Goal: Information Seeking & Learning: Learn about a topic

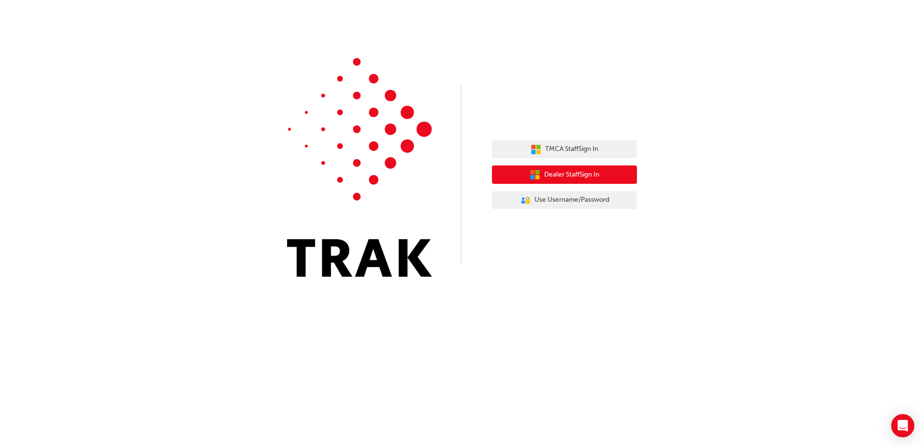
click at [571, 169] on button "Dealer Staff Sign In" at bounding box center [564, 174] width 145 height 18
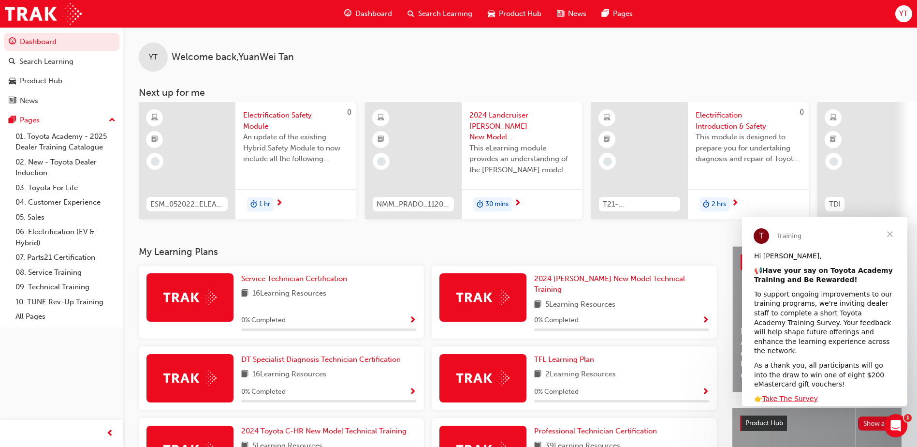
click at [868, 175] on div at bounding box center [865, 160] width 97 height 117
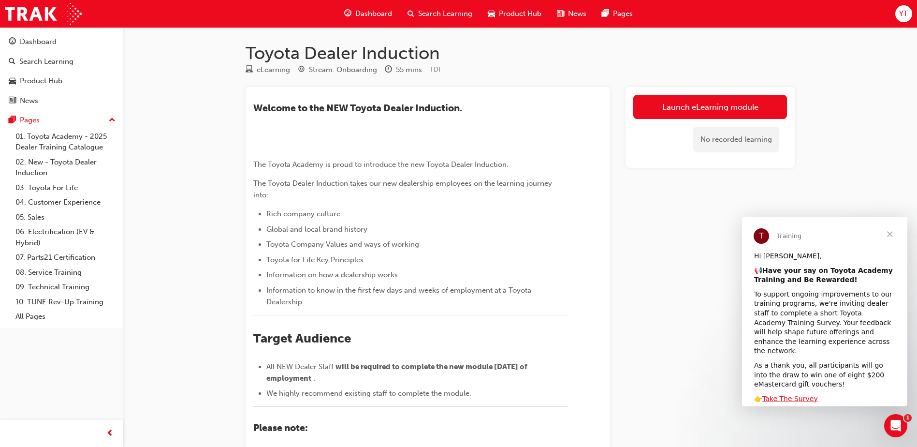
click at [893, 231] on span "Close" at bounding box center [890, 234] width 35 height 35
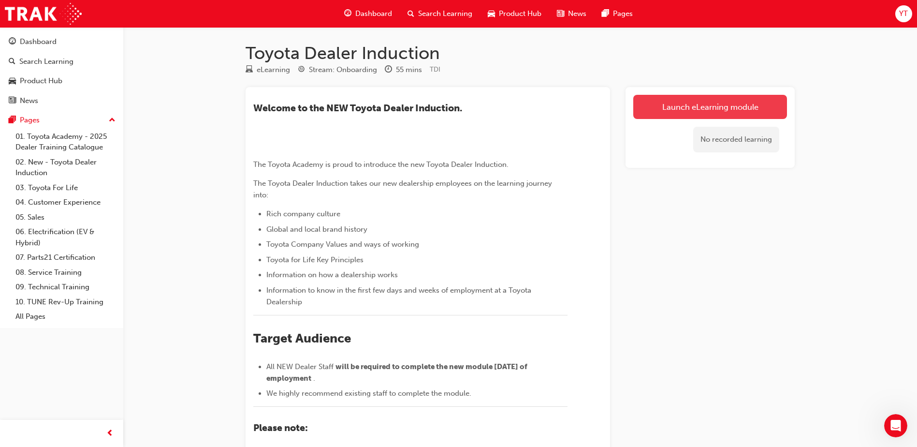
click at [750, 95] on link "Launch eLearning module" at bounding box center [710, 107] width 154 height 24
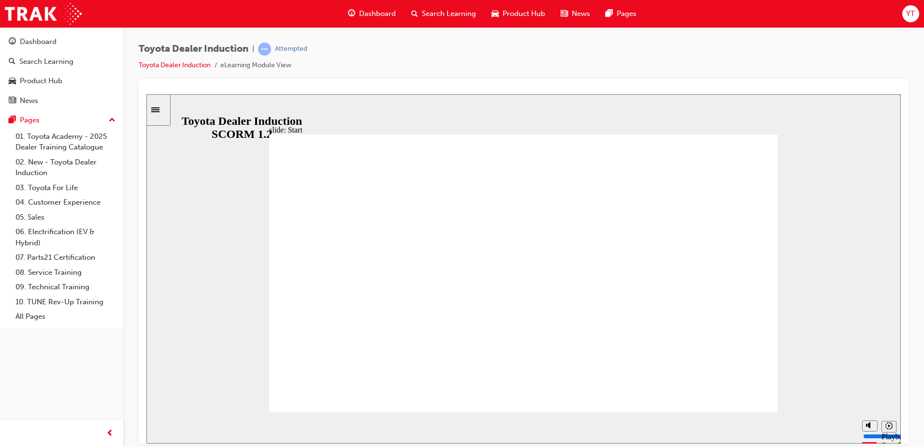
click at [236, 427] on input "slide progress" at bounding box center [205, 425] width 62 height 8
click at [831, 428] on div "playback controls" at bounding box center [506, 425] width 666 height 11
click at [828, 429] on div "playback controls" at bounding box center [506, 425] width 666 height 11
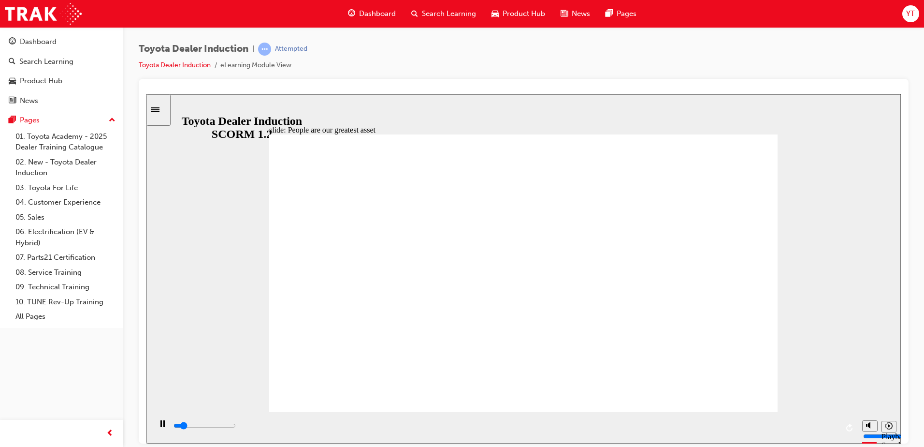
type input "7500"
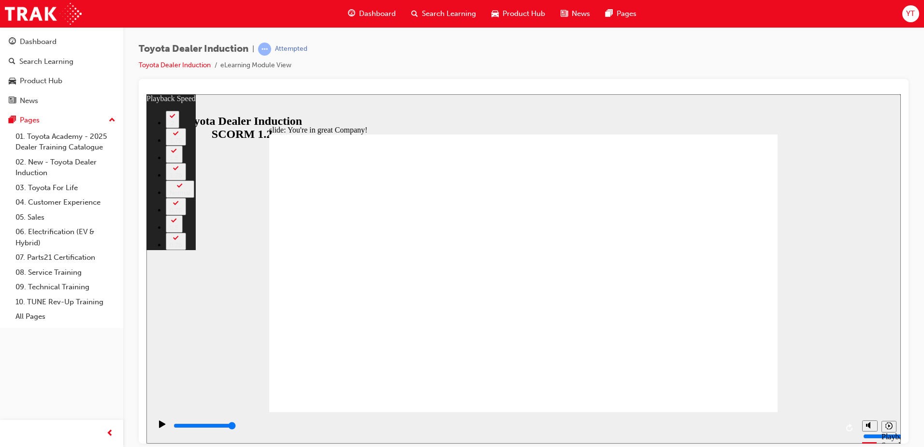
type input "156"
drag, startPoint x: 754, startPoint y: 395, endPoint x: 732, endPoint y: 388, distance: 22.9
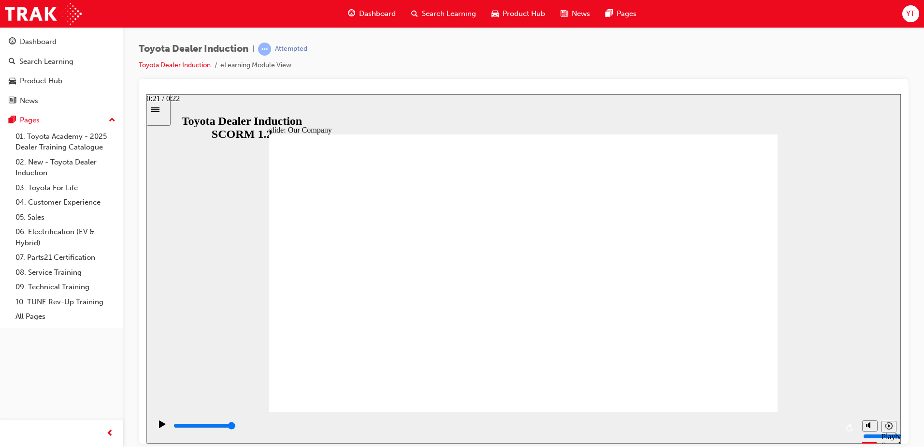
click at [236, 427] on input "slide progress" at bounding box center [205, 425] width 62 height 8
click at [830, 424] on div "playback controls" at bounding box center [506, 425] width 666 height 11
drag, startPoint x: 388, startPoint y: 351, endPoint x: 505, endPoint y: 367, distance: 118.5
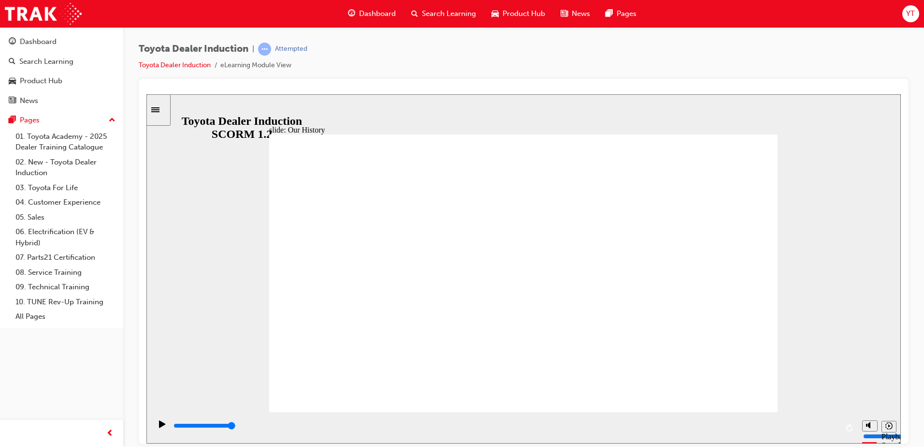
drag, startPoint x: 517, startPoint y: 353, endPoint x: 660, endPoint y: 367, distance: 143.3
drag, startPoint x: 802, startPoint y: 424, endPoint x: 818, endPoint y: 421, distance: 17.2
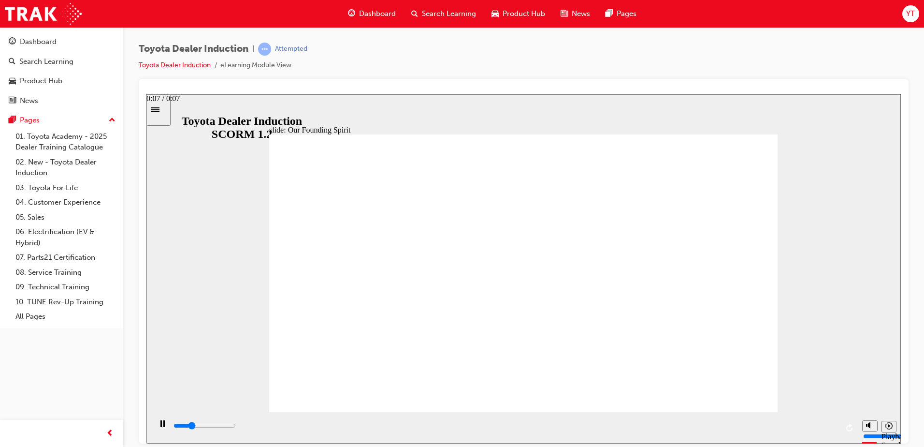
click at [802, 424] on div "playback controls" at bounding box center [506, 425] width 666 height 11
drag, startPoint x: 747, startPoint y: 131, endPoint x: 742, endPoint y: 138, distance: 9.0
click at [236, 427] on input "slide progress" at bounding box center [205, 425] width 62 height 8
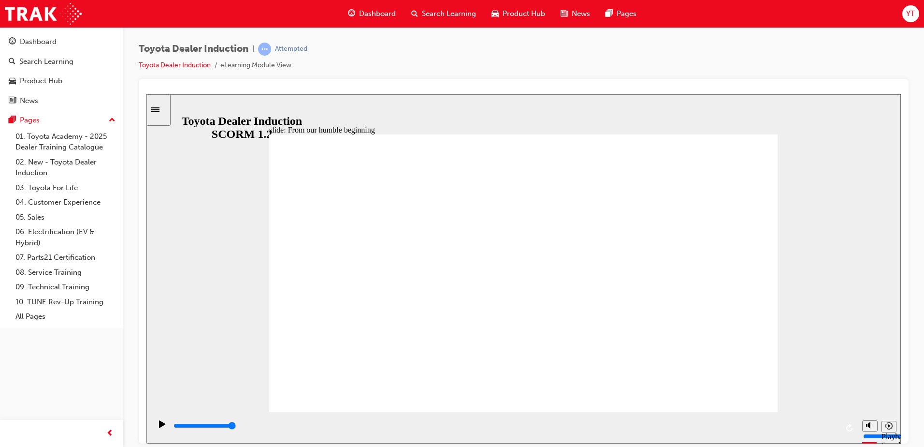
click at [827, 425] on div "playback controls" at bounding box center [506, 425] width 666 height 11
click at [832, 428] on div "playback controls" at bounding box center [506, 425] width 666 height 11
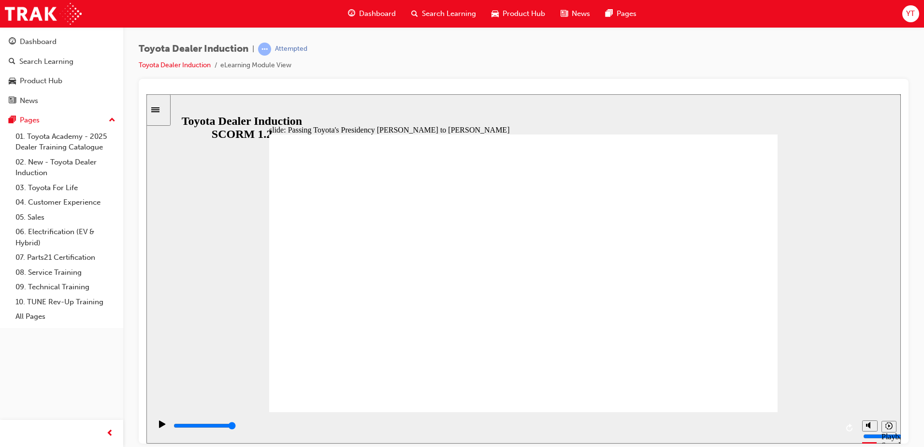
type input "4400"
radio input "true"
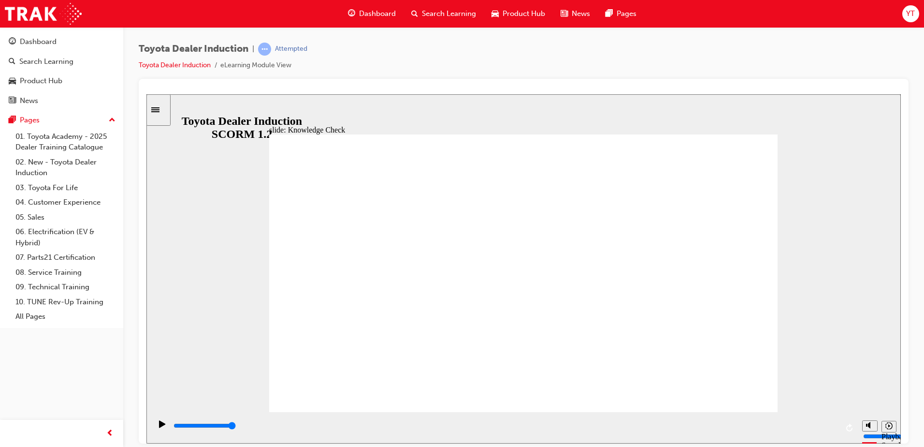
type input "3100"
radio input "true"
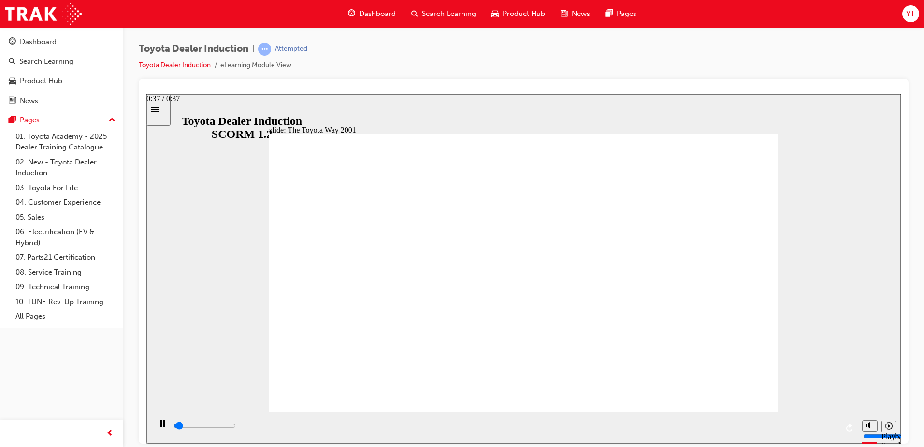
click at [236, 427] on input "slide progress" at bounding box center [205, 425] width 62 height 8
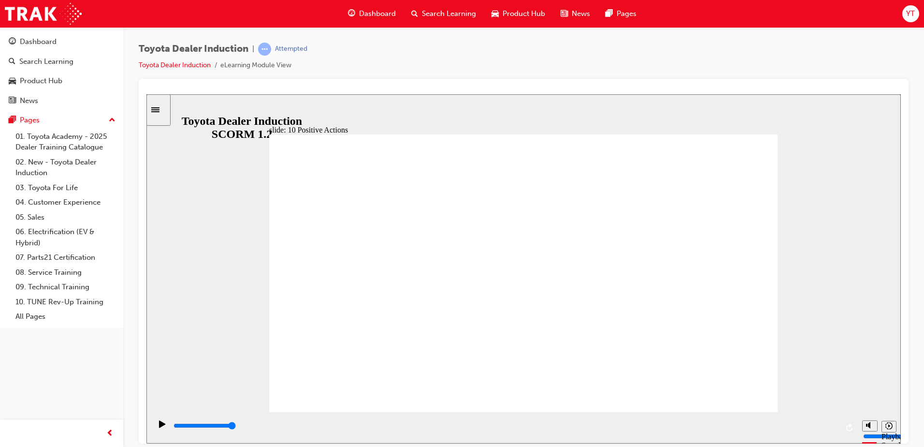
click at [236, 427] on input "slide progress" at bounding box center [205, 425] width 62 height 8
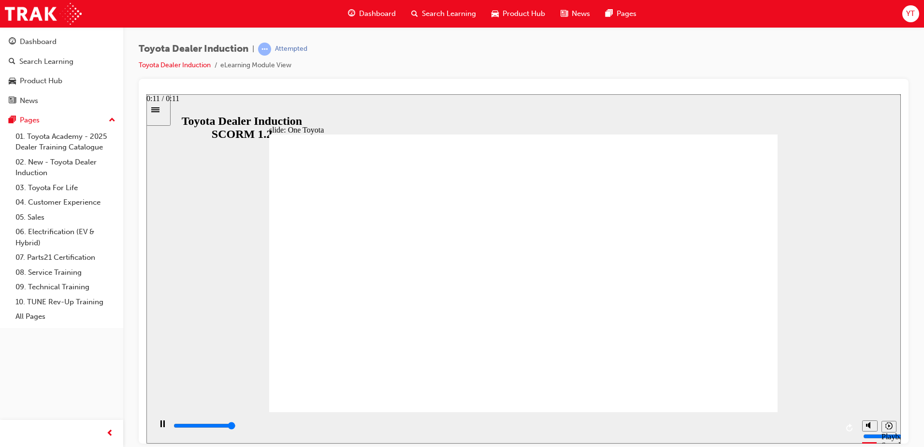
click at [236, 426] on input "slide progress" at bounding box center [205, 425] width 62 height 8
click at [826, 424] on div "playback controls" at bounding box center [506, 425] width 666 height 11
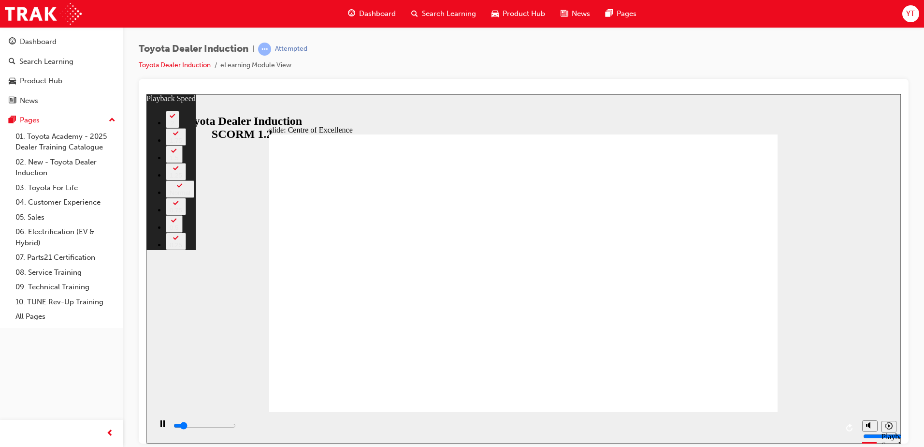
type input "1800"
type input "0"
type input "2100"
type input "0"
type input "2400"
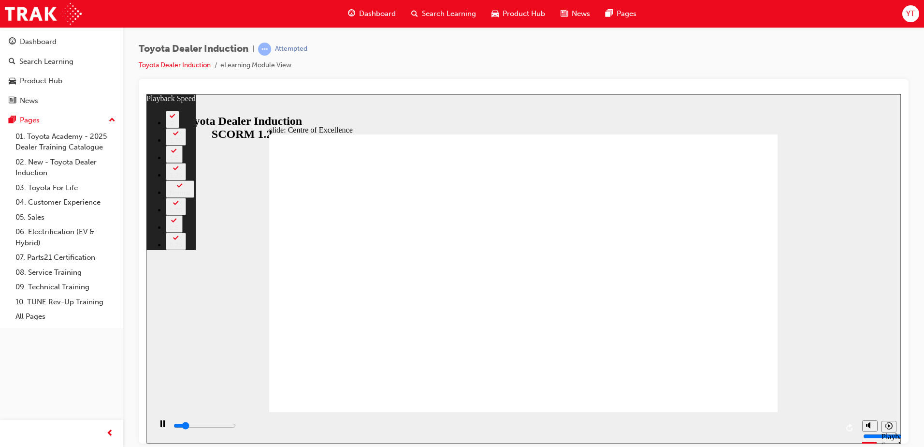
type input "1"
type input "2600"
type input "1"
type input "2900"
type input "1"
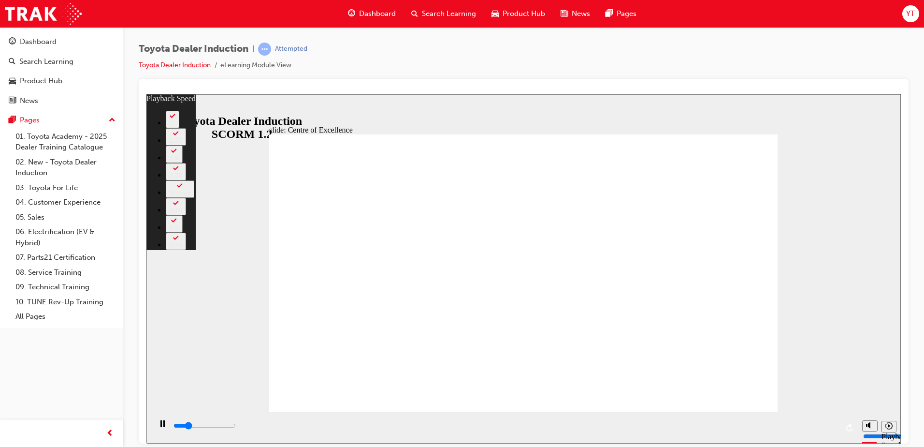
type input "3100"
type input "1"
type input "3400"
type input "2"
type input "3700"
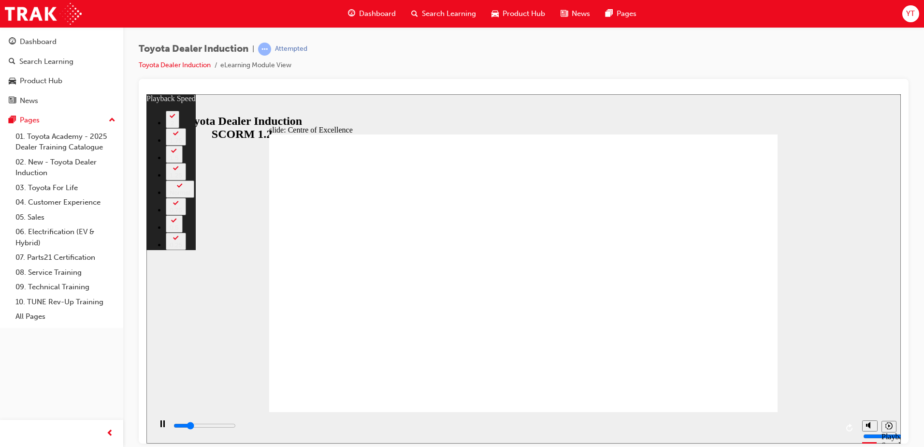
type input "2"
type input "3900"
type input "2"
type input "4200"
type input "2"
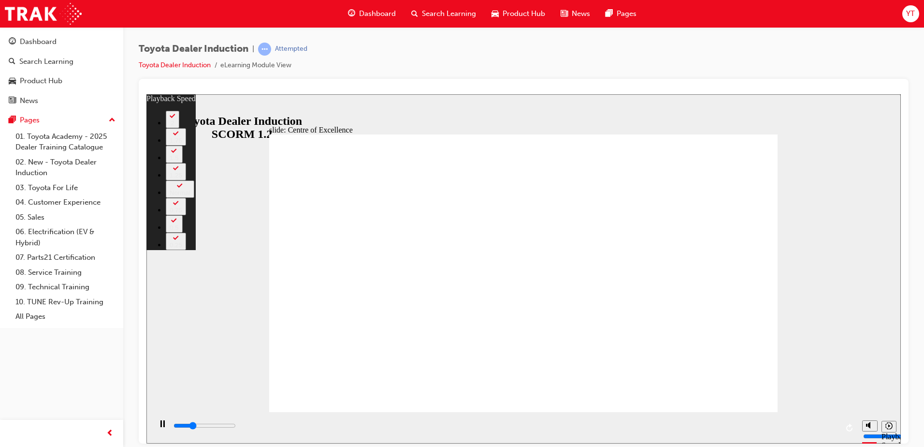
type input "4400"
type input "2"
type input "4500"
type input "3"
type input "4700"
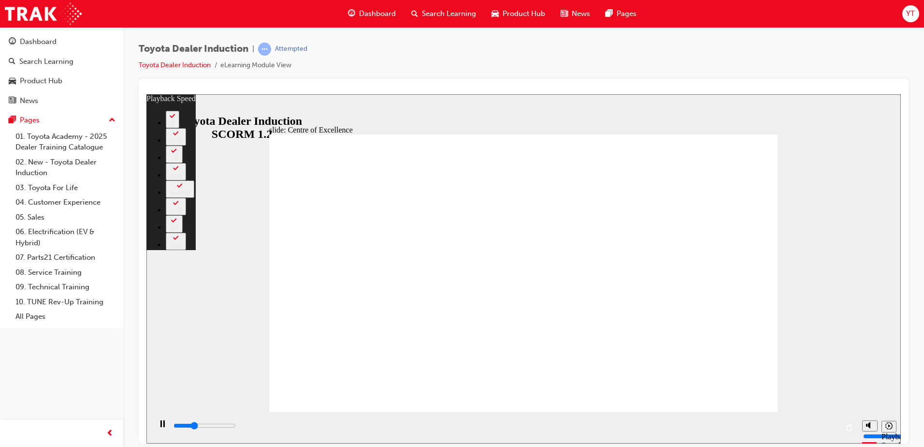
type input "3"
type input "5000"
type input "3"
type input "5300"
type input "3"
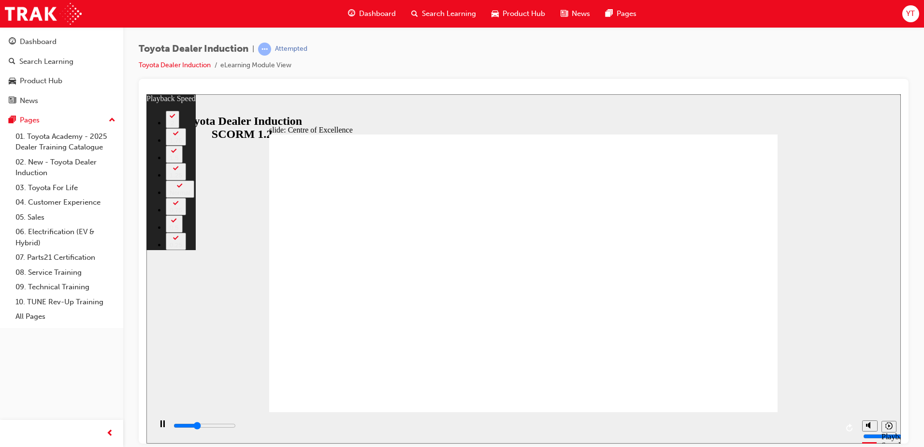
type input "5500"
type input "4"
type input "5800"
type input "4"
type input "6100"
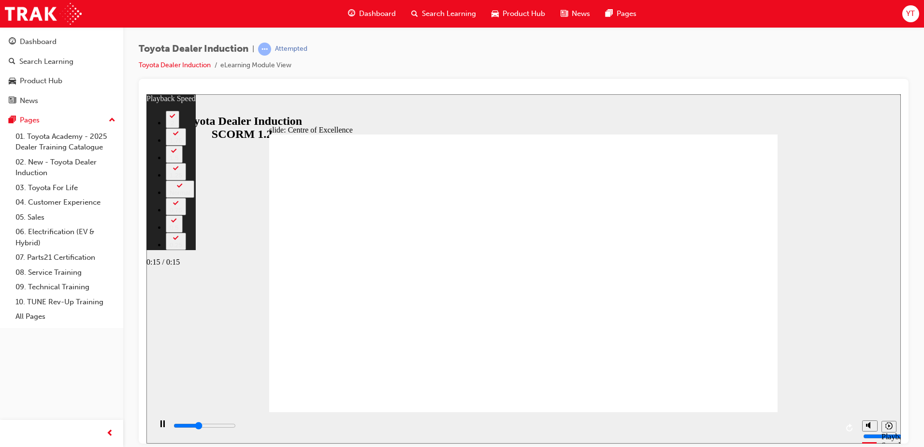
type input "4"
type input "6300"
type input "5"
type input "6600"
type input "5"
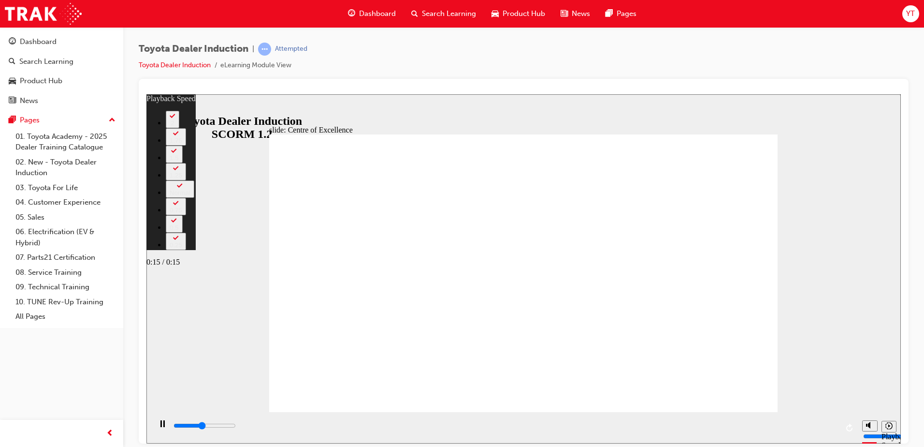
type input "6900"
type input "5"
click at [827, 428] on div "playback controls" at bounding box center [506, 425] width 666 height 11
type input "15100"
type input "5"
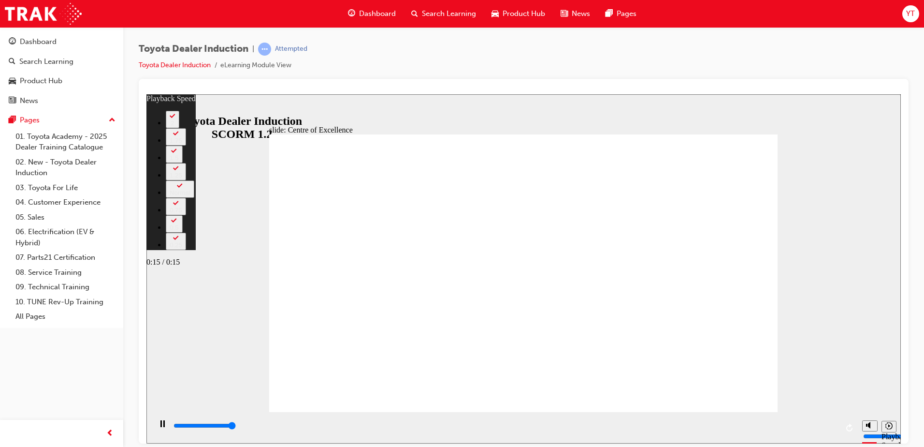
type input "15300"
type input "248"
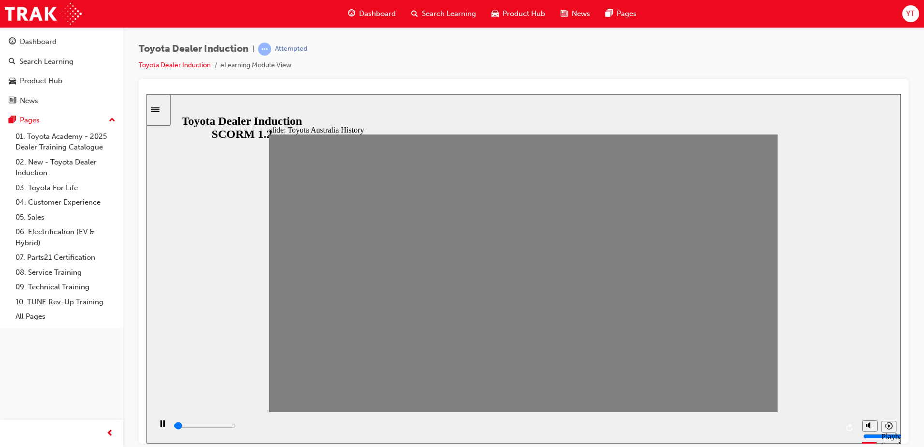
drag, startPoint x: 282, startPoint y: 278, endPoint x: 306, endPoint y: 280, distance: 23.3
drag, startPoint x: 307, startPoint y: 280, endPoint x: 337, endPoint y: 281, distance: 29.5
drag, startPoint x: 337, startPoint y: 280, endPoint x: 359, endPoint y: 280, distance: 21.8
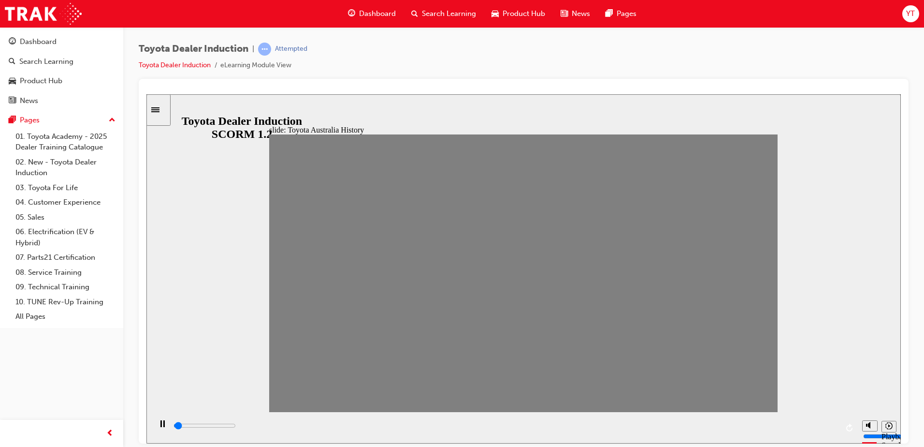
drag, startPoint x: 359, startPoint y: 279, endPoint x: 381, endPoint y: 280, distance: 22.7
drag, startPoint x: 381, startPoint y: 280, endPoint x: 407, endPoint y: 279, distance: 25.6
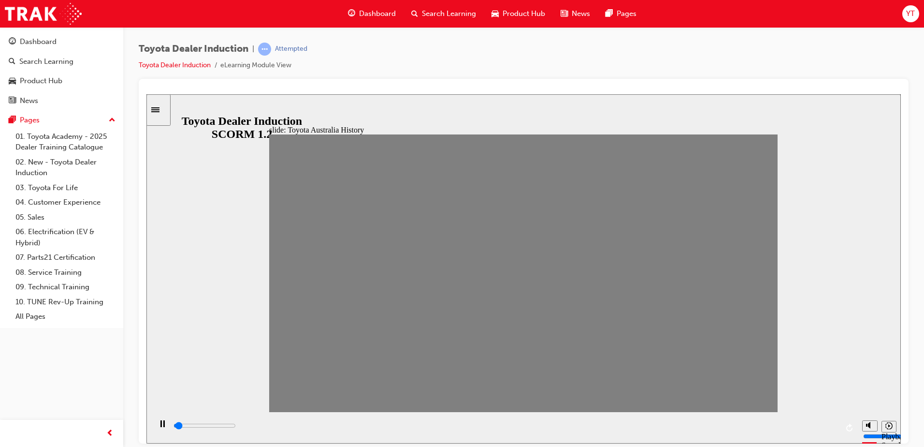
drag, startPoint x: 403, startPoint y: 277, endPoint x: 425, endPoint y: 277, distance: 21.8
drag, startPoint x: 425, startPoint y: 277, endPoint x: 448, endPoint y: 277, distance: 23.2
drag, startPoint x: 448, startPoint y: 277, endPoint x: 468, endPoint y: 277, distance: 20.3
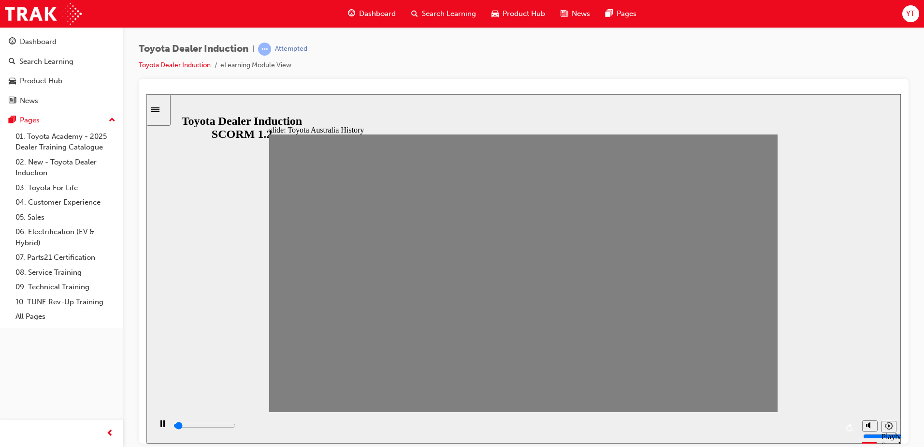
drag, startPoint x: 468, startPoint y: 277, endPoint x: 486, endPoint y: 279, distance: 17.5
drag, startPoint x: 488, startPoint y: 278, endPoint x: 510, endPoint y: 278, distance: 22.7
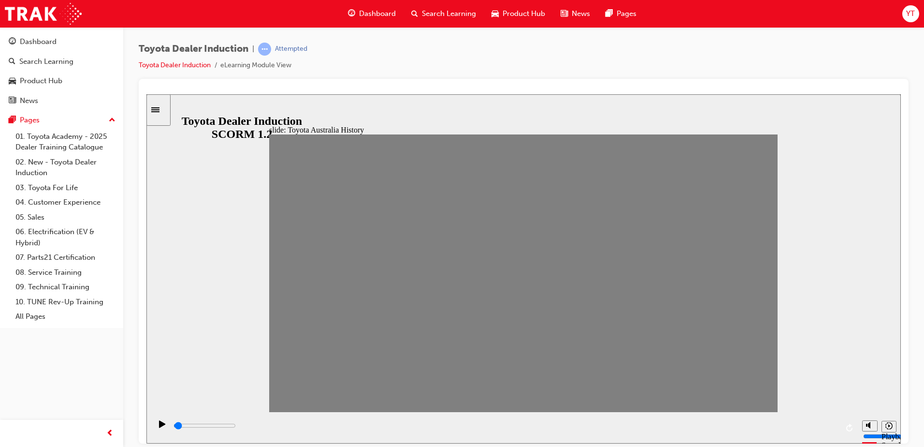
drag, startPoint x: 525, startPoint y: 279, endPoint x: 535, endPoint y: 279, distance: 9.7
drag, startPoint x: 542, startPoint y: 279, endPoint x: 568, endPoint y: 279, distance: 25.6
drag, startPoint x: 568, startPoint y: 279, endPoint x: 606, endPoint y: 279, distance: 38.2
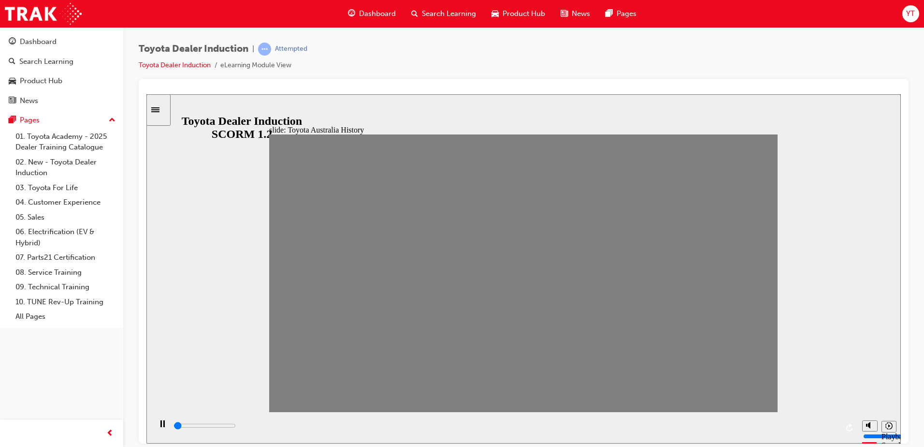
type input "100"
type input "13"
type input "100"
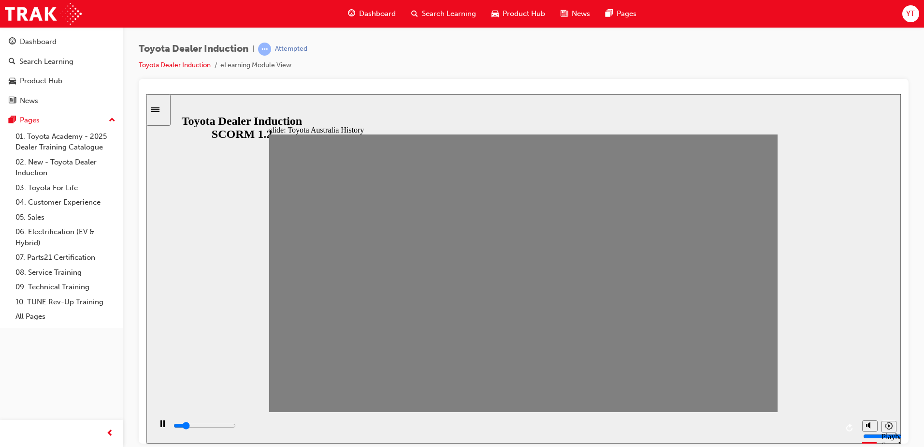
type input "14"
drag, startPoint x: 611, startPoint y: 276, endPoint x: 626, endPoint y: 277, distance: 14.5
drag, startPoint x: 634, startPoint y: 278, endPoint x: 654, endPoint y: 281, distance: 20.5
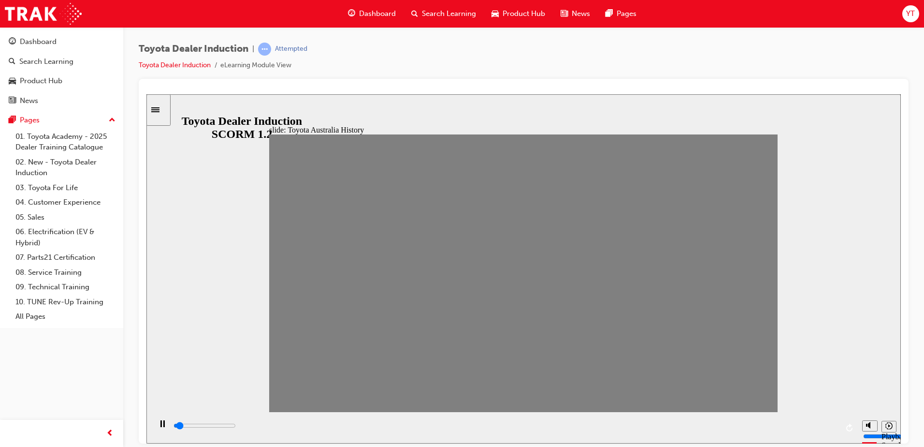
drag, startPoint x: 658, startPoint y: 279, endPoint x: 672, endPoint y: 279, distance: 14.0
drag, startPoint x: 682, startPoint y: 277, endPoint x: 700, endPoint y: 279, distance: 17.5
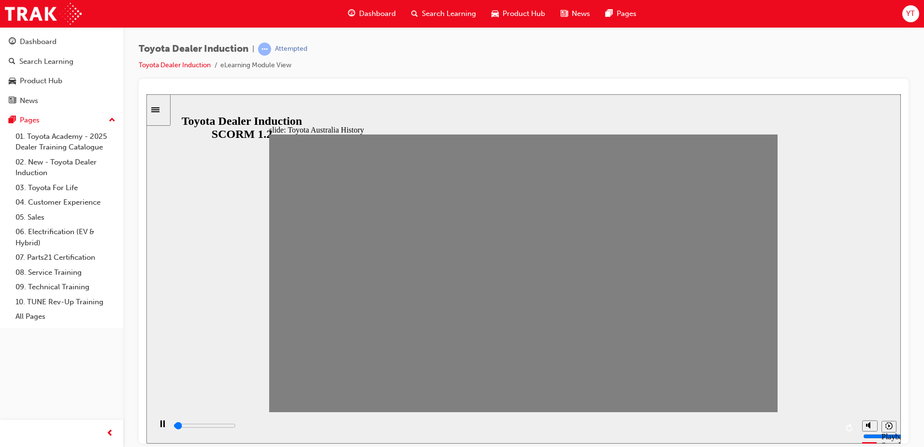
drag, startPoint x: 712, startPoint y: 279, endPoint x: 727, endPoint y: 281, distance: 15.1
drag, startPoint x: 738, startPoint y: 279, endPoint x: 760, endPoint y: 279, distance: 21.8
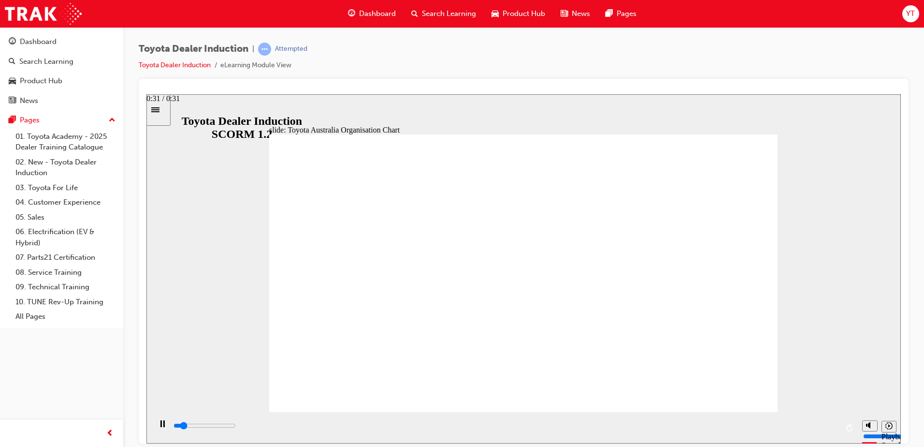
click at [836, 425] on div "playback controls" at bounding box center [506, 425] width 666 height 11
type input "4200"
radio input "true"
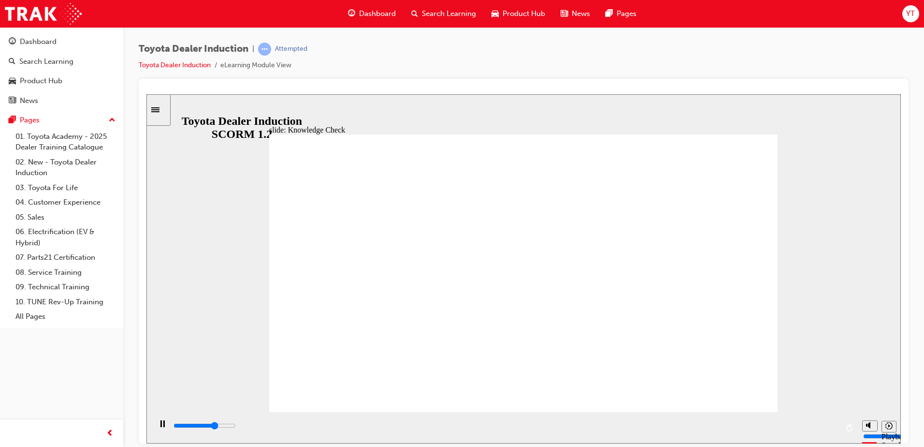
type input "3400"
radio input "true"
type input "4500"
radio input "true"
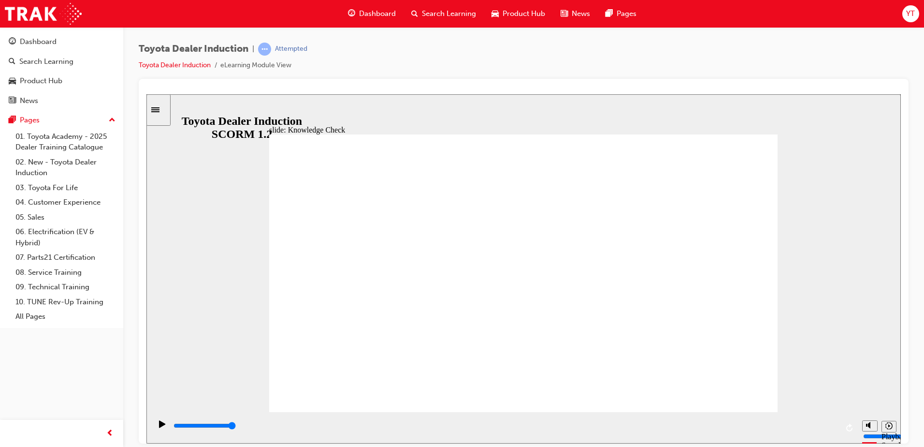
click at [236, 427] on input "slide progress" at bounding box center [205, 425] width 62 height 8
type input "9200"
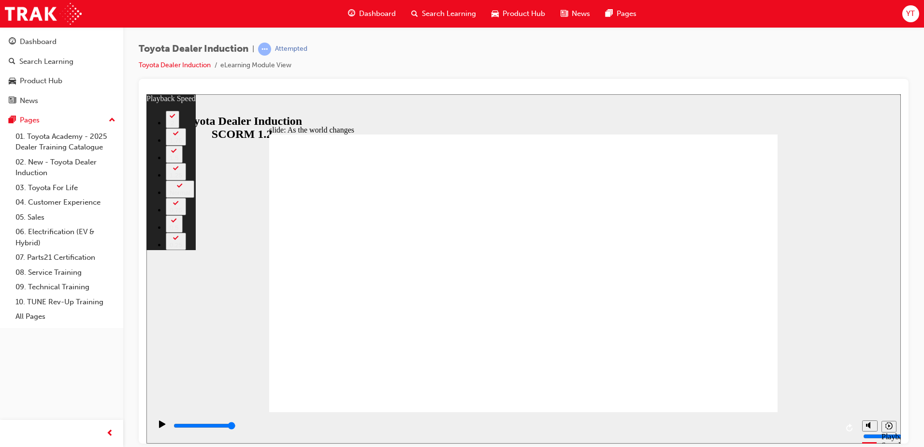
type input "128"
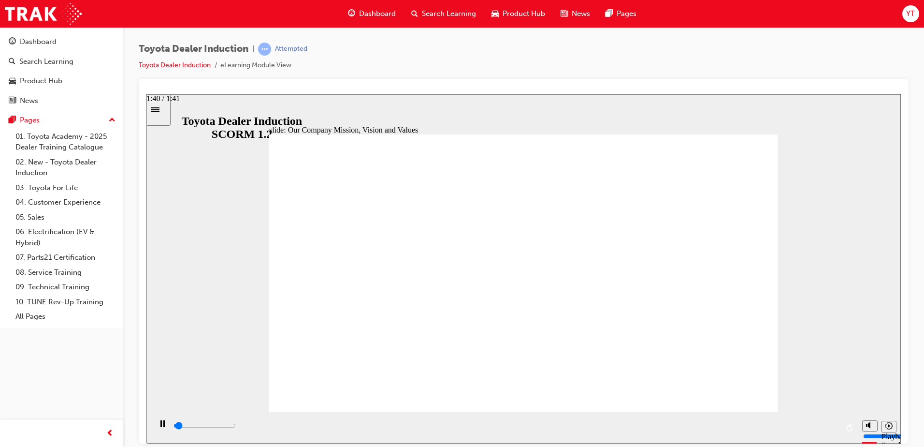
click at [832, 428] on div "playback controls" at bounding box center [506, 425] width 666 height 11
click at [826, 425] on div "playback controls" at bounding box center [506, 425] width 666 height 11
click at [236, 427] on input "slide progress" at bounding box center [205, 425] width 62 height 8
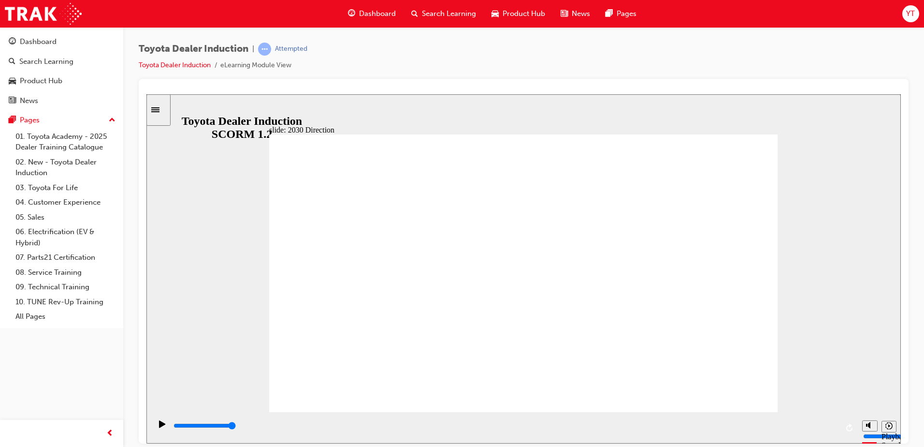
type input "3000"
type input "h"
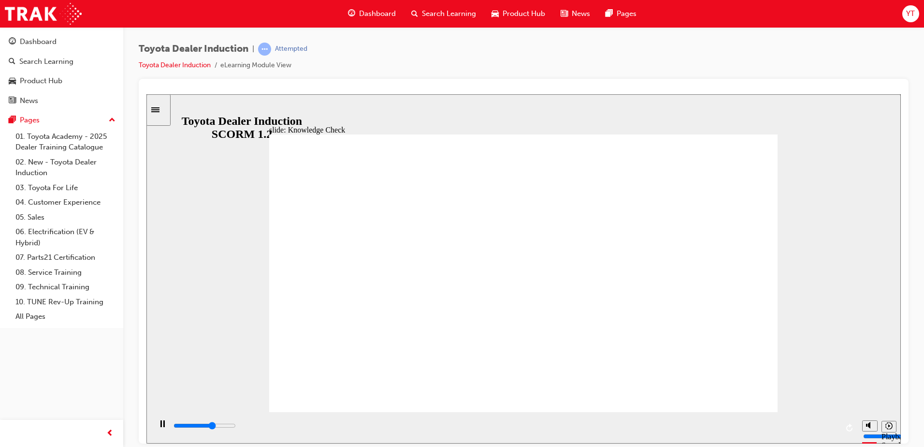
type input "3200"
type input "ha"
type input "3500"
type input "hap"
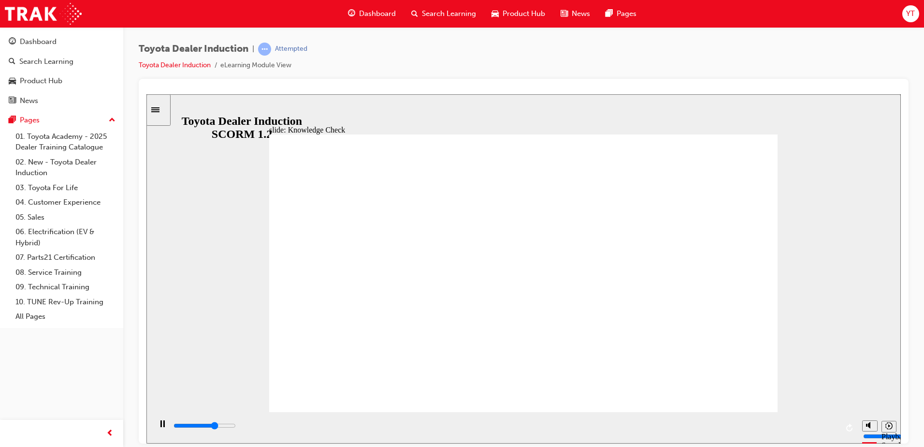
type input "hap"
type input "3600"
type input "happ"
type input "3800"
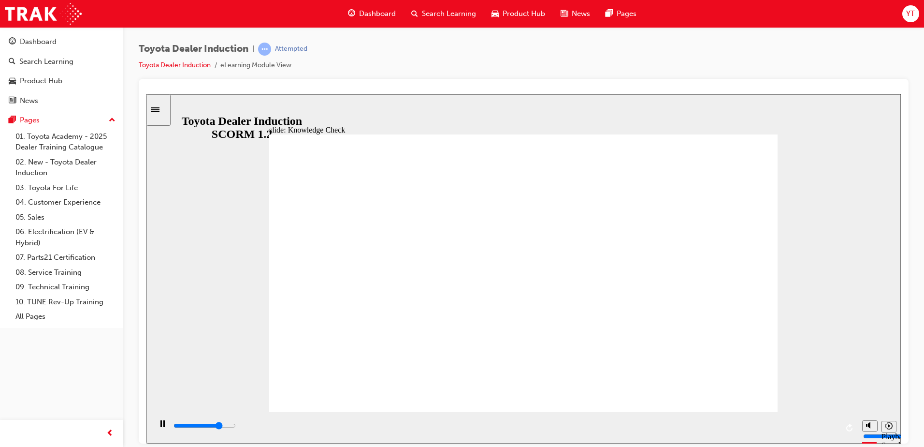
type input "happi"
type input "4000"
type input "happin"
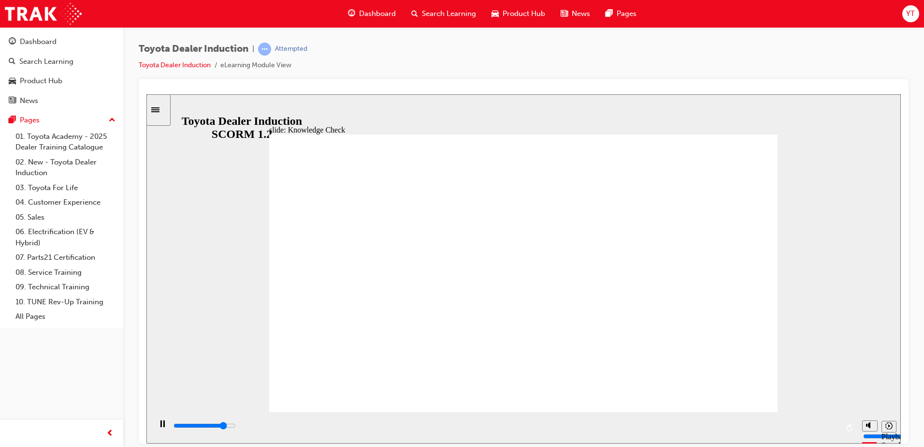
type input "4200"
type input "happine"
type input "4400"
type input "happines"
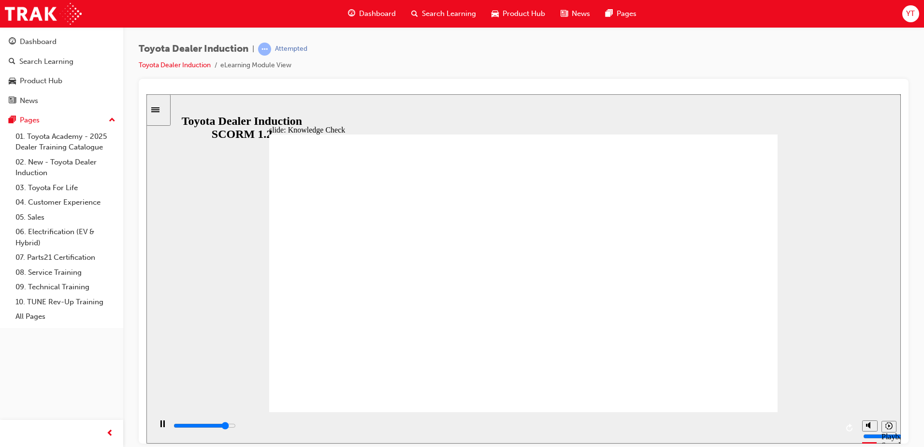
type input "happines"
type input "4500"
type input "happiness"
type input "5000"
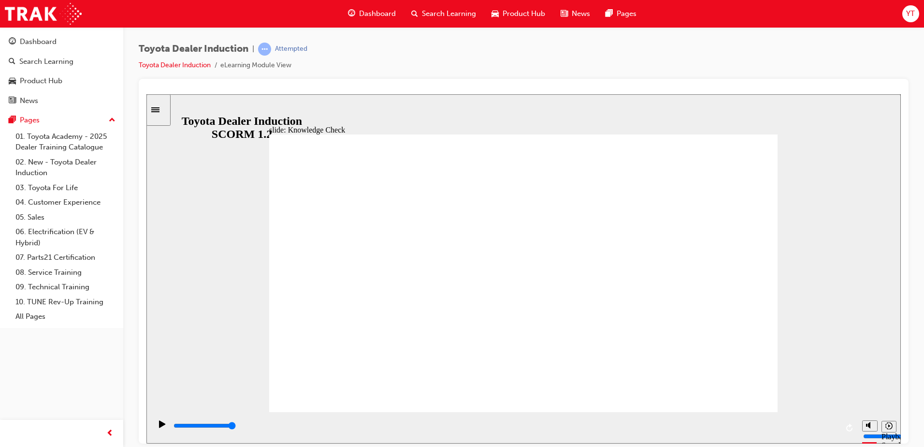
type input "happiness"
type input "4300"
type input "m"
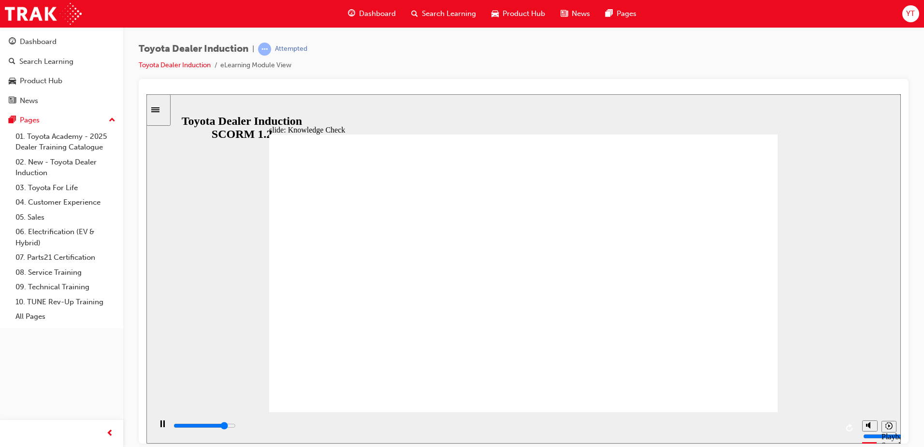
type input "m"
type input "4500"
type input "mo"
type input "4800"
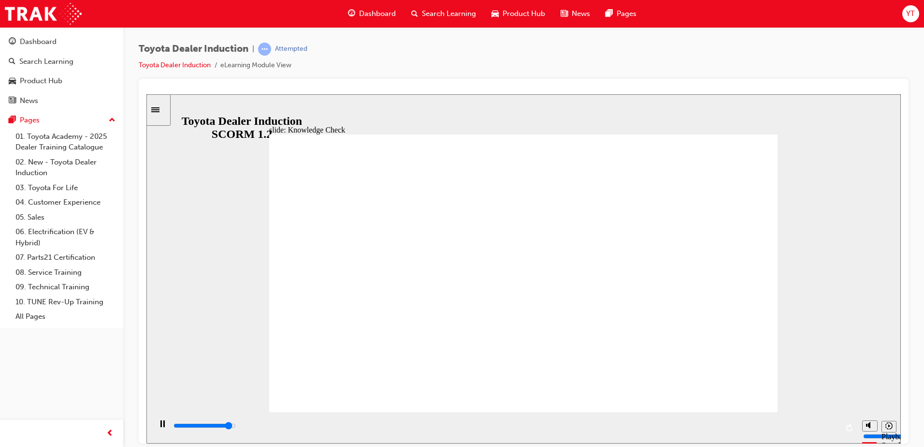
type input "mov"
type input "4900"
type input "move"
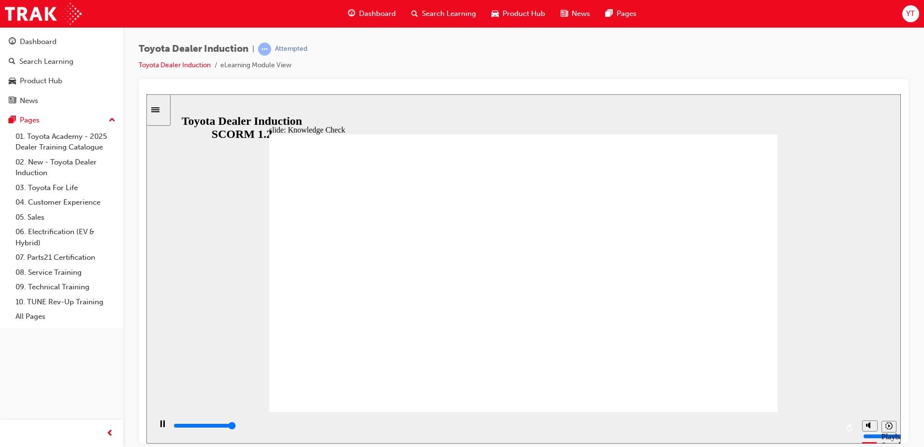
type input "5000"
type input "moved"
drag, startPoint x: 705, startPoint y: 140, endPoint x: 739, endPoint y: 134, distance: 34.3
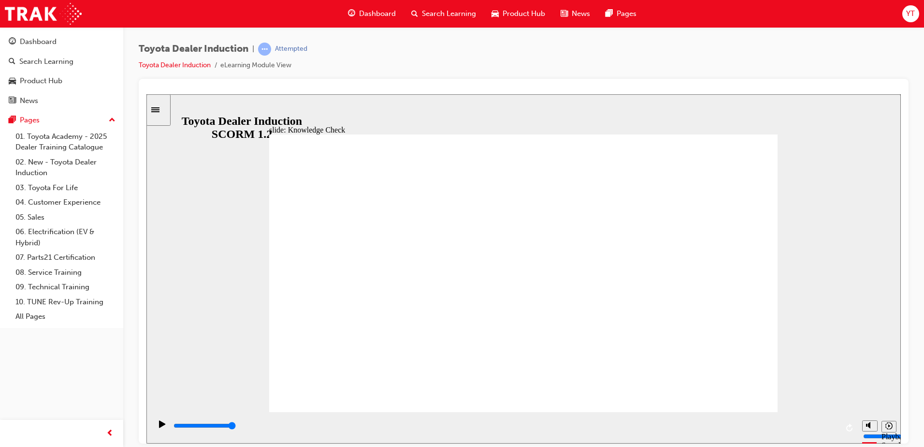
type input "moved"
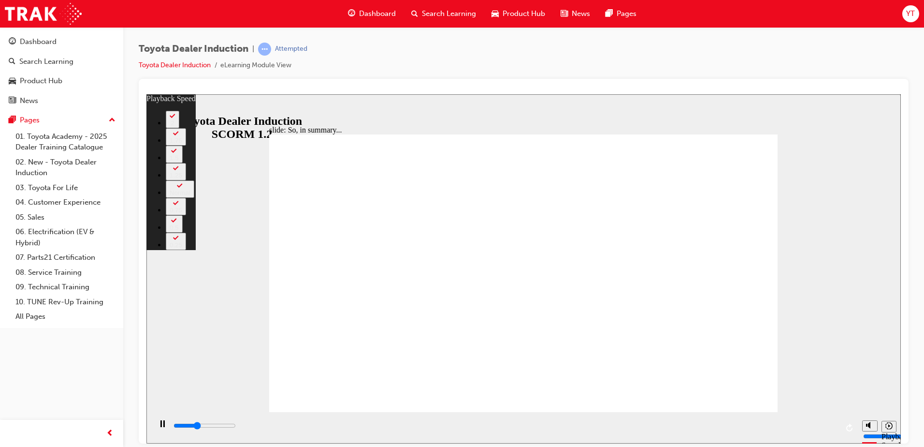
type input "2400"
type input "0"
type input "2700"
type input "1"
type input "2900"
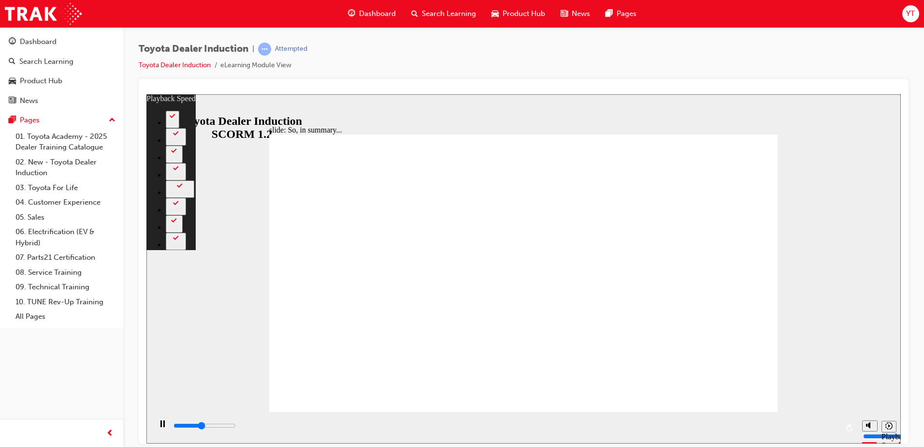
type input "1"
type input "3200"
type input "1"
type input "3500"
type input "1"
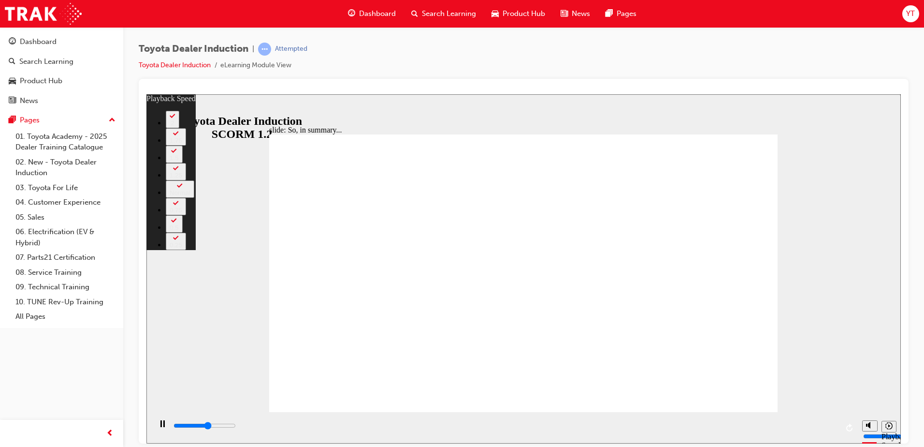
type input "3800"
type input "125"
type input "3800"
type input "125"
drag, startPoint x: 766, startPoint y: 389, endPoint x: 781, endPoint y: 400, distance: 18.6
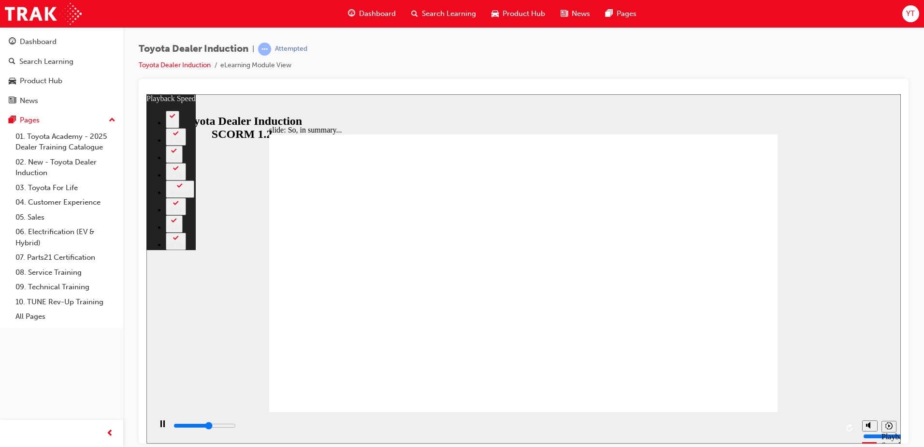
type input "3800"
type input "125"
type input "3900"
type input "125"
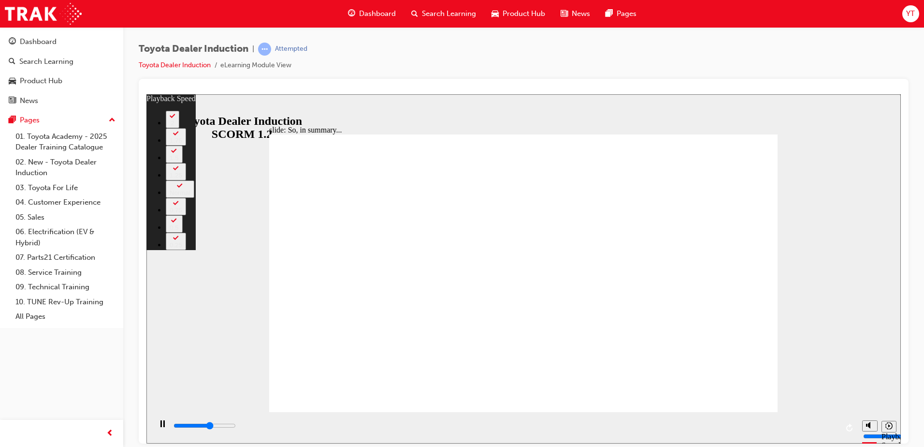
type input "3900"
type input "125"
type input "4100"
type input "125"
type input "4400"
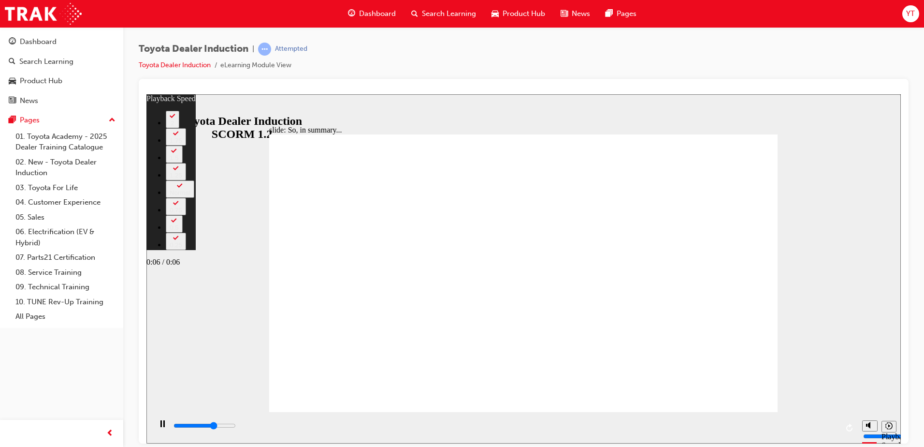
type input "125"
type input "6500"
type input "125"
click at [236, 426] on input "slide progress" at bounding box center [205, 425] width 62 height 8
type input "6500"
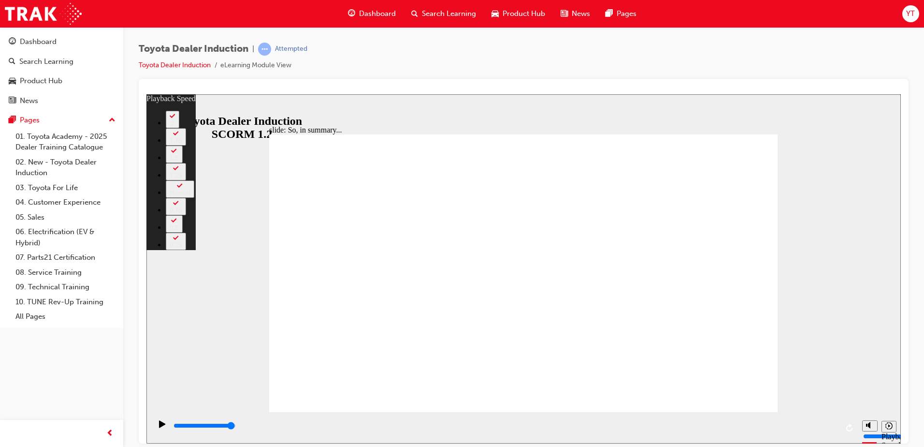
type input "128"
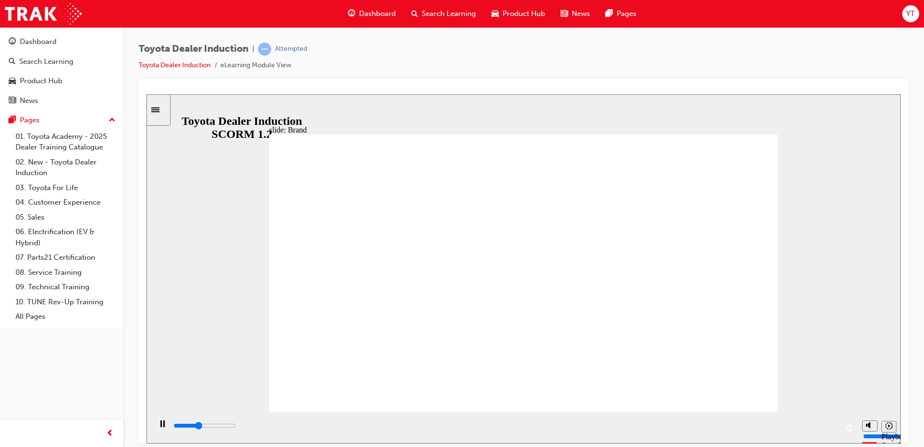
click at [828, 425] on div "playback controls" at bounding box center [506, 425] width 666 height 11
click at [833, 425] on div "playback controls" at bounding box center [506, 425] width 666 height 11
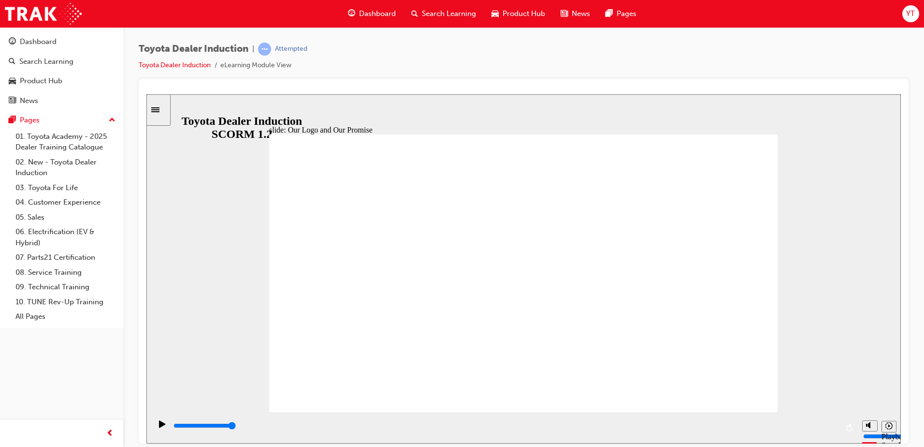
click at [829, 423] on div "playback controls" at bounding box center [506, 425] width 666 height 11
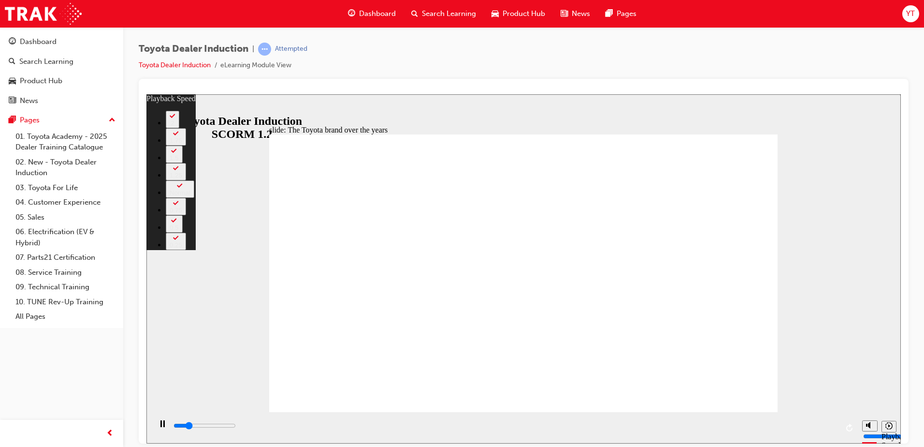
type input "1800"
type input "0"
type input "2000"
type input "0"
type input "2300"
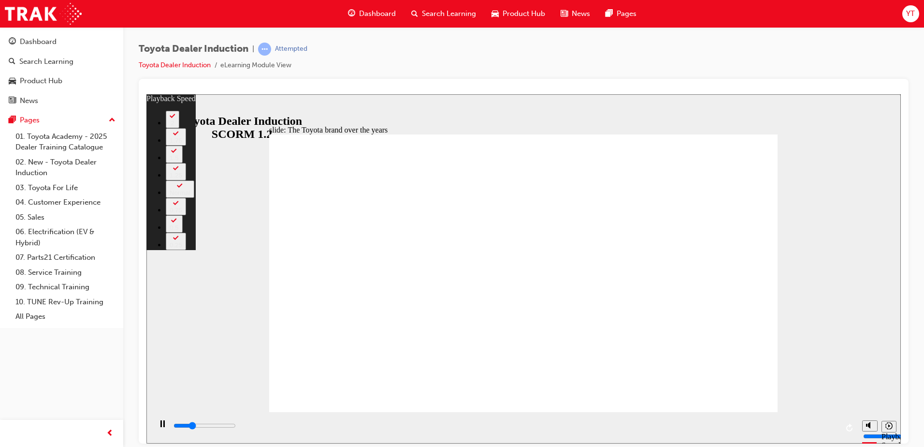
type input "1"
type input "2500"
type input "1"
type input "2800"
type input "1"
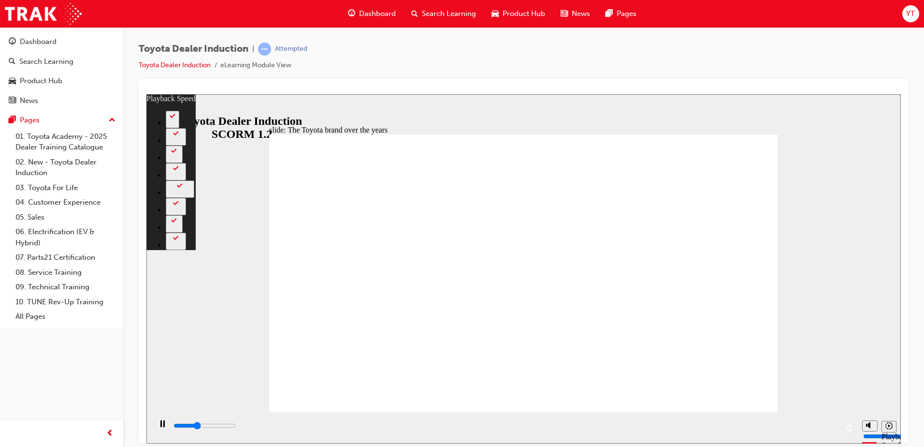
type input "3100"
type input "1"
type input "3300"
type input "2"
type input "3600"
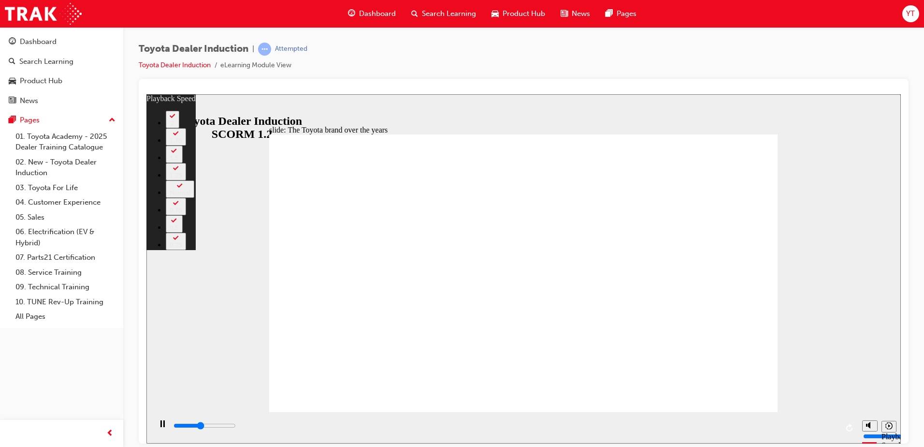
type input "2"
type input "3700"
type input "155"
type input "3700"
type input "155"
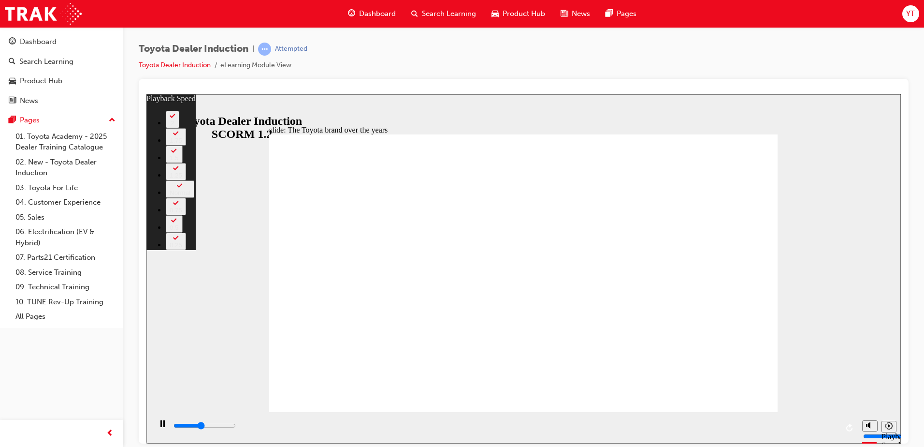
type input "3800"
type input "155"
type input "4000"
type input "156"
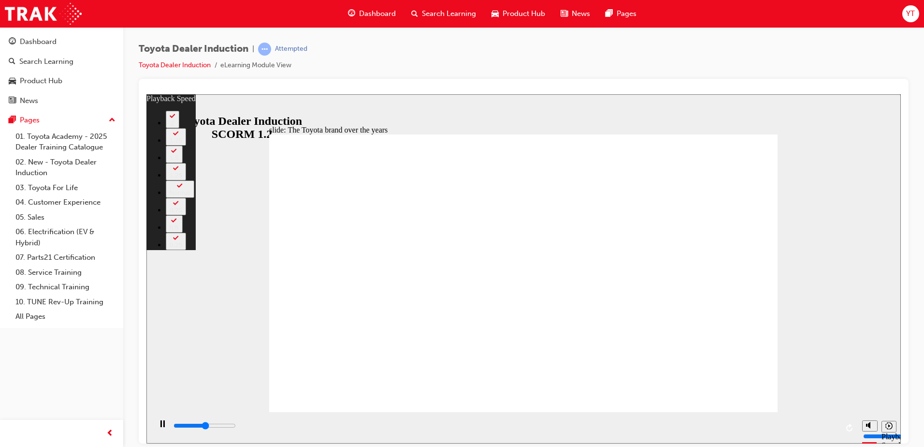
type input "4300"
type input "160"
type input "4300"
type input "160"
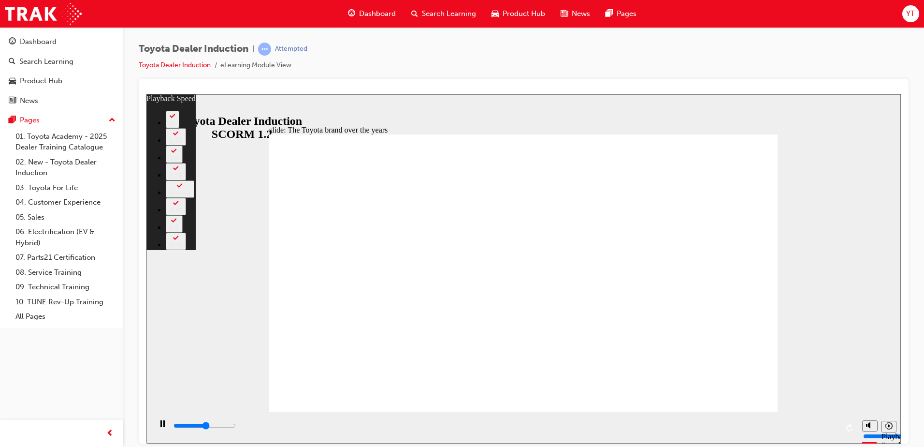
type input "4400"
type input "160"
type input "4700"
type input "160"
type input "4900"
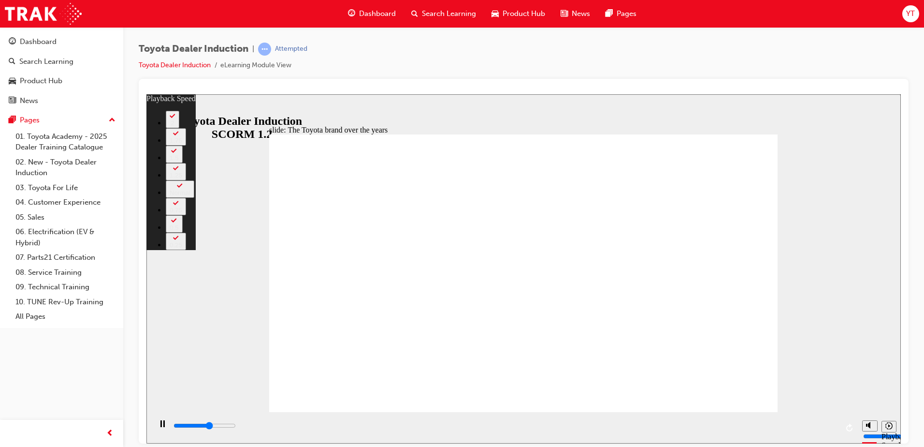
type input "160"
type input "5000"
type input "160"
type input "5200"
type input "161"
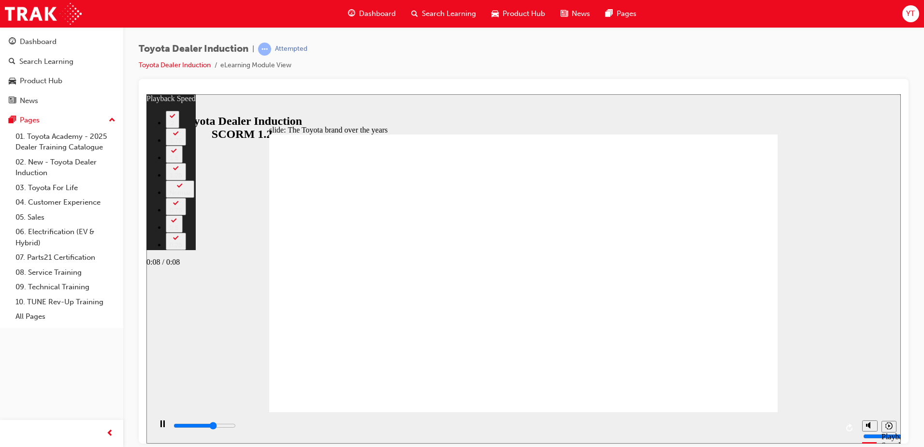
type input "5500"
type input "161"
click at [830, 427] on div "playback controls" at bounding box center [506, 425] width 666 height 11
type input "8400"
type input "161"
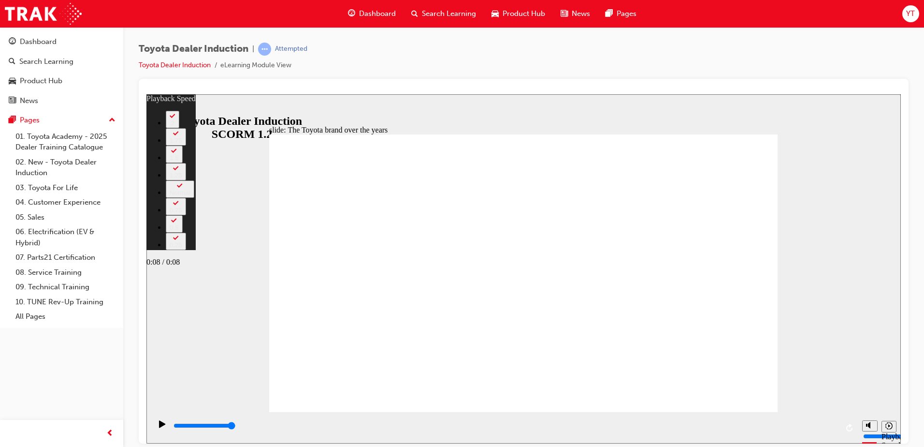
type input "8400"
type input "165"
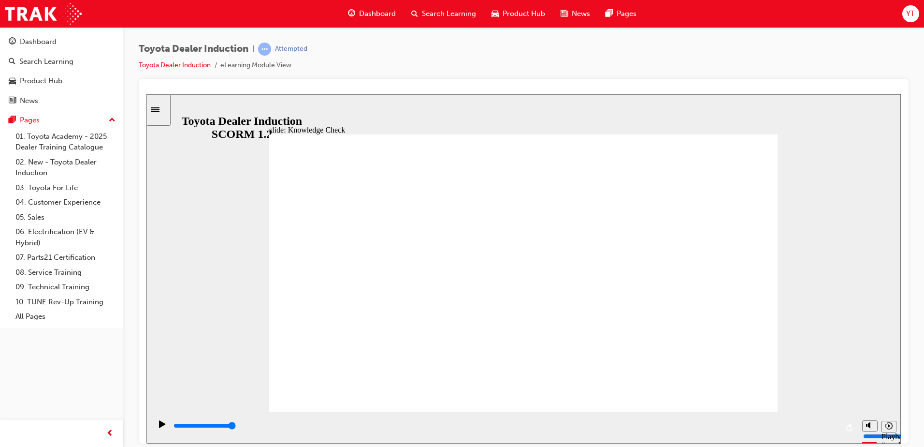
type input "5000"
radio input "true"
drag, startPoint x: 521, startPoint y: 314, endPoint x: 520, endPoint y: 325, distance: 11.2
drag, startPoint x: 746, startPoint y: 395, endPoint x: 743, endPoint y: 391, distance: 5.9
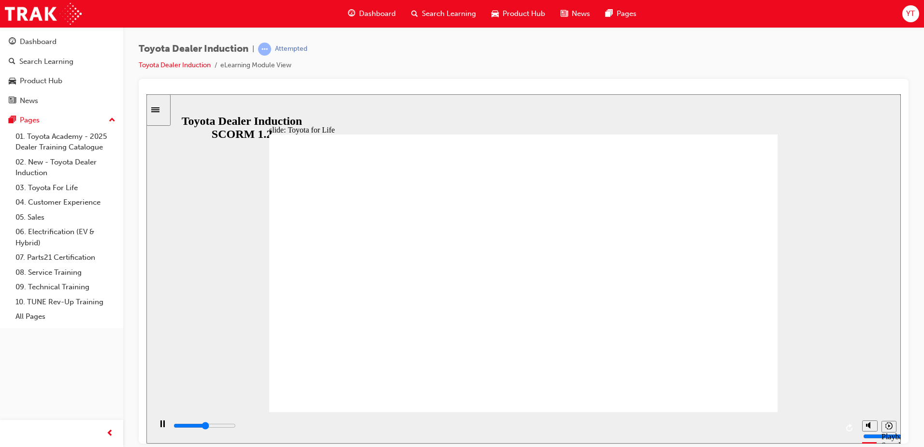
click at [236, 426] on input "slide progress" at bounding box center [205, 425] width 62 height 8
click at [831, 425] on div "playback controls" at bounding box center [506, 425] width 666 height 11
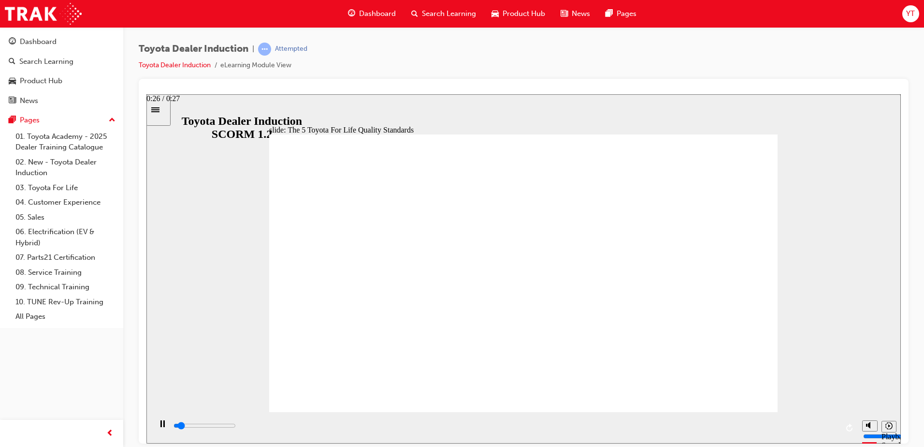
click at [832, 428] on div "playback controls" at bounding box center [506, 425] width 666 height 11
drag, startPoint x: 475, startPoint y: 371, endPoint x: 498, endPoint y: 380, distance: 24.8
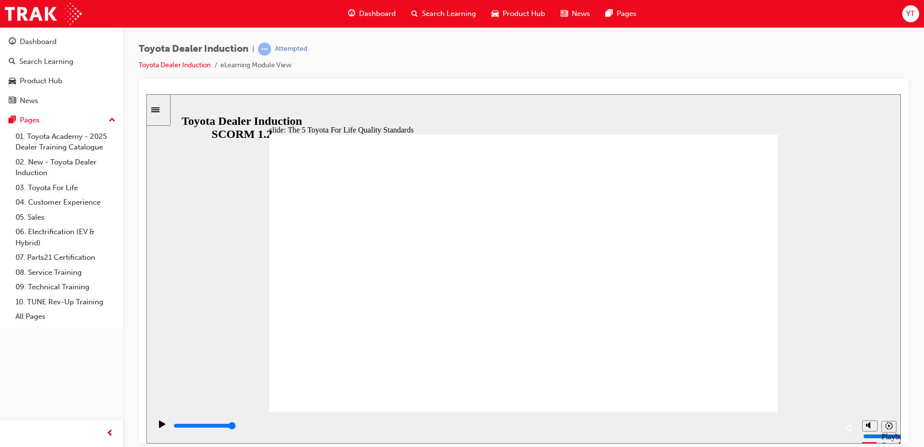
click at [236, 427] on input "slide progress" at bounding box center [205, 425] width 62 height 8
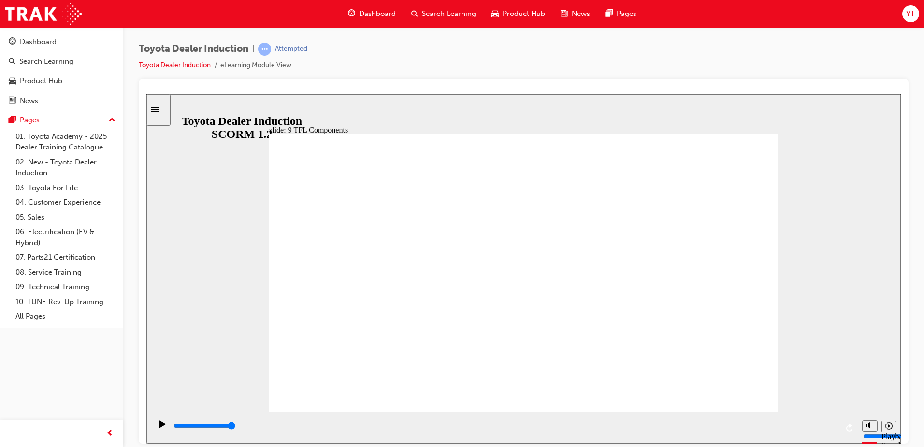
drag, startPoint x: 716, startPoint y: 188, endPoint x: 436, endPoint y: 328, distance: 313.5
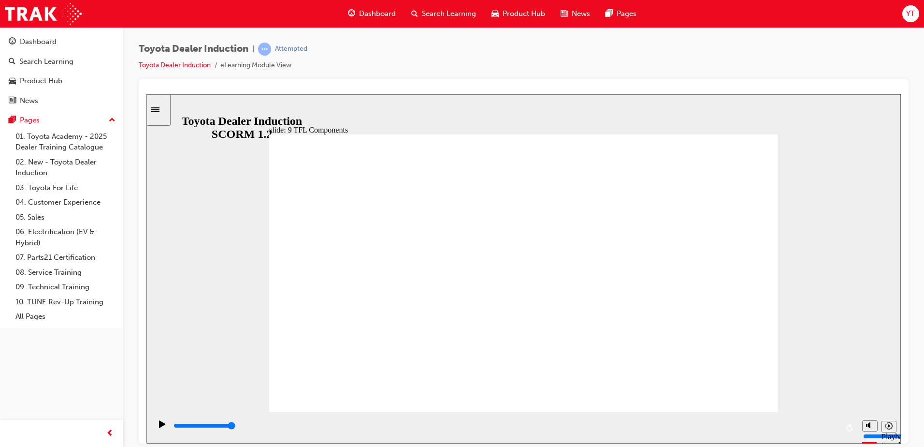
drag, startPoint x: 409, startPoint y: 339, endPoint x: 486, endPoint y: 343, distance: 77.5
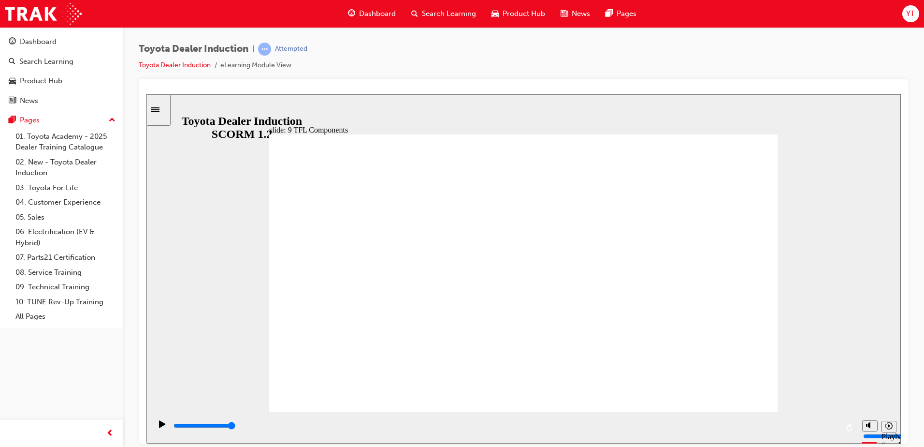
drag, startPoint x: 831, startPoint y: 426, endPoint x: 825, endPoint y: 418, distance: 10.3
click at [831, 424] on div "playback controls" at bounding box center [506, 425] width 666 height 11
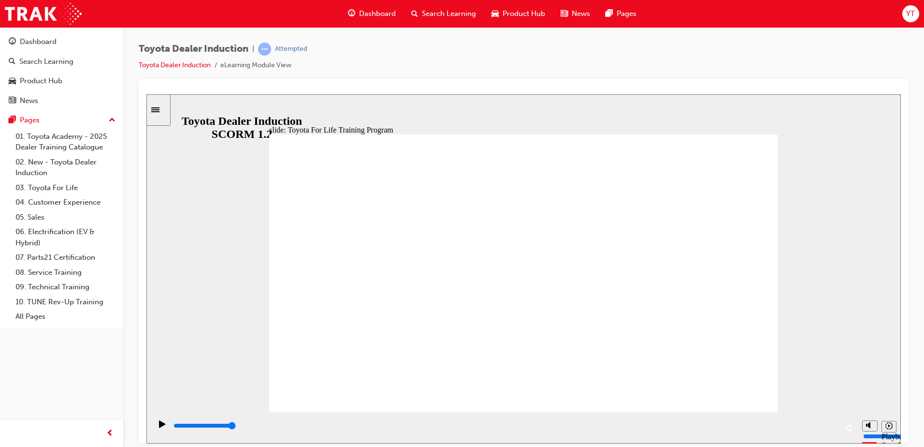
click at [236, 427] on input "slide progress" at bounding box center [205, 425] width 62 height 8
click at [829, 428] on div "playback controls" at bounding box center [506, 425] width 666 height 11
type input "10800"
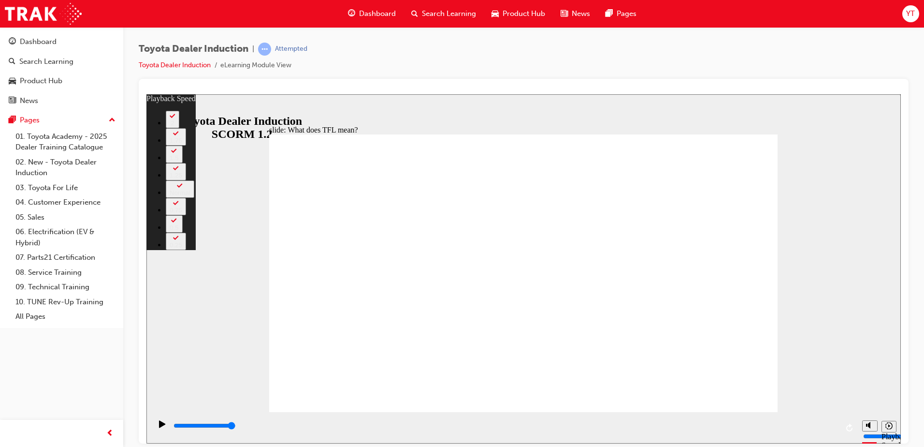
type input "139"
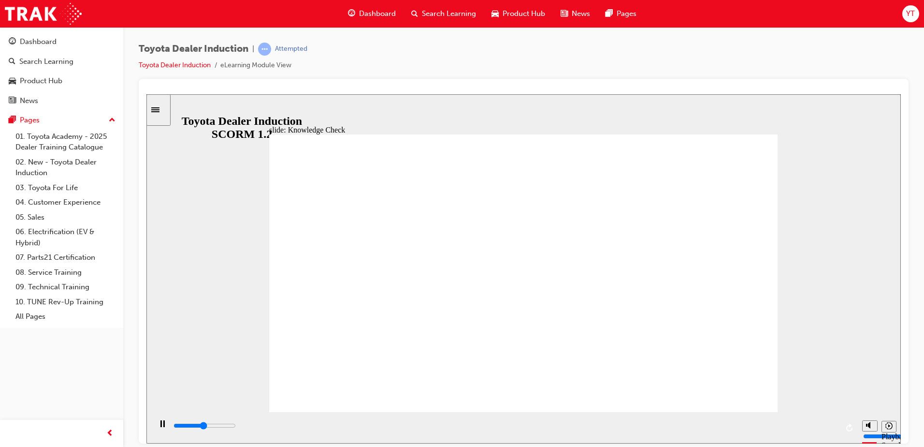
type input "2400"
radio input "true"
click at [831, 428] on div "playback controls" at bounding box center [506, 425] width 666 height 11
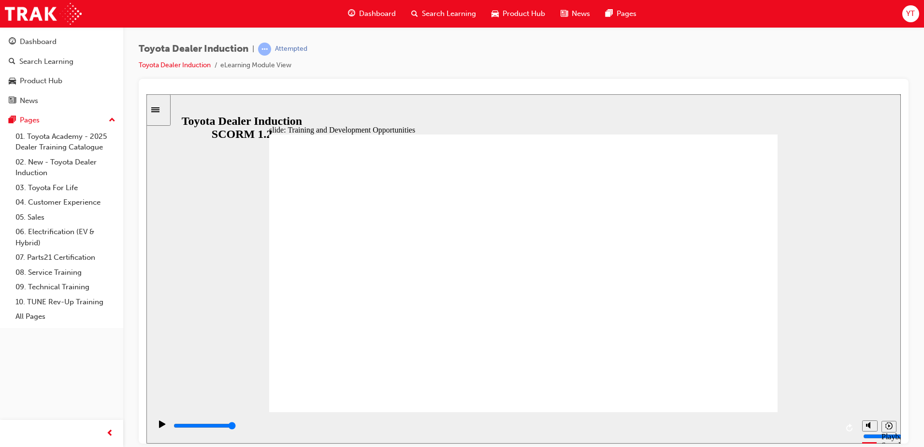
drag, startPoint x: 710, startPoint y: 402, endPoint x: 713, endPoint y: 394, distance: 8.4
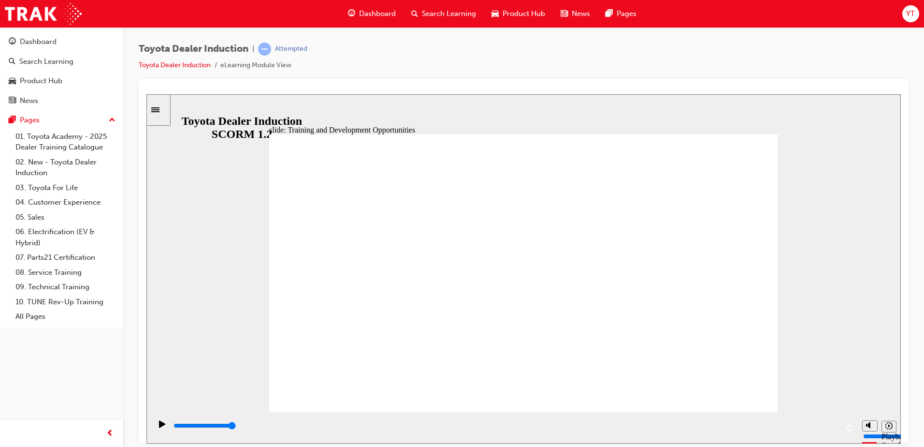
drag, startPoint x: 754, startPoint y: 191, endPoint x: 670, endPoint y: 235, distance: 94.5
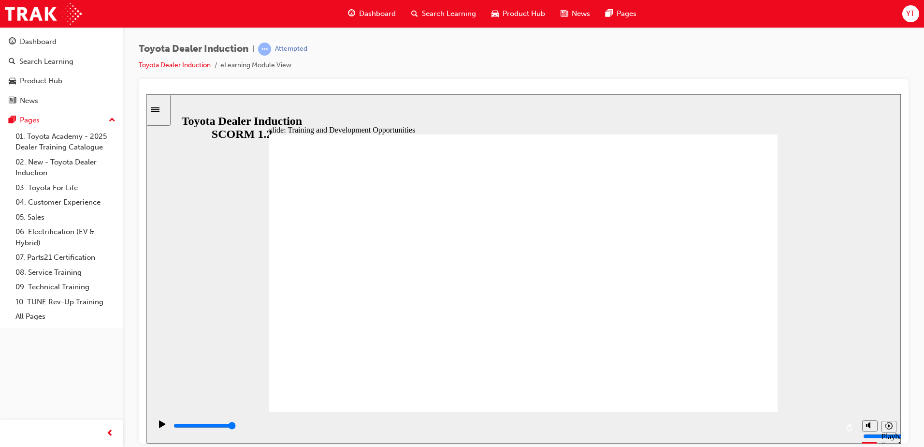
drag, startPoint x: 421, startPoint y: 282, endPoint x: 457, endPoint y: 265, distance: 39.6
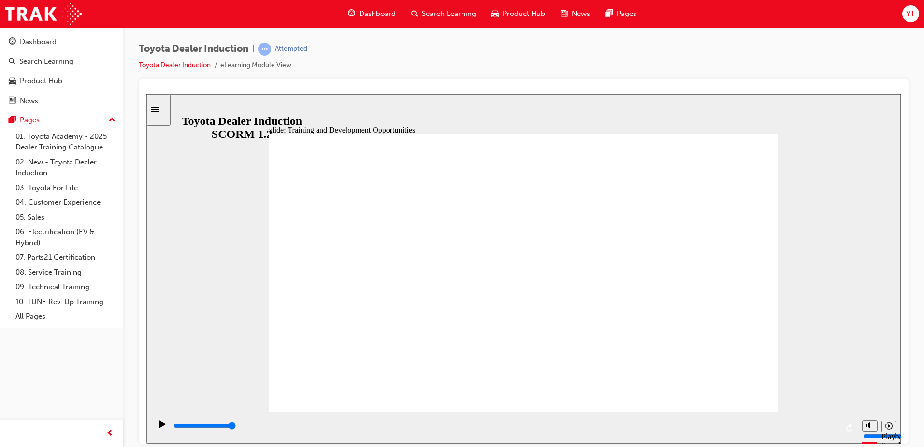
click at [830, 425] on div "playback controls" at bounding box center [506, 425] width 666 height 11
click at [236, 427] on input "slide progress" at bounding box center [205, 425] width 62 height 8
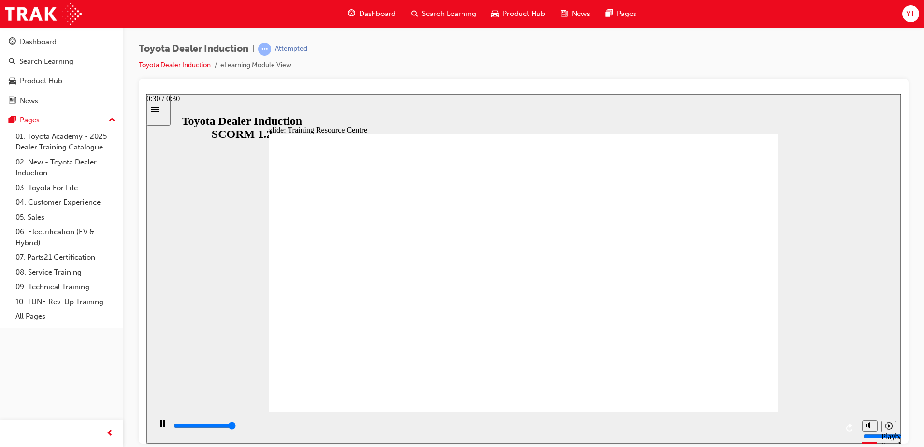
type input "30900"
type input "3000"
radio input "true"
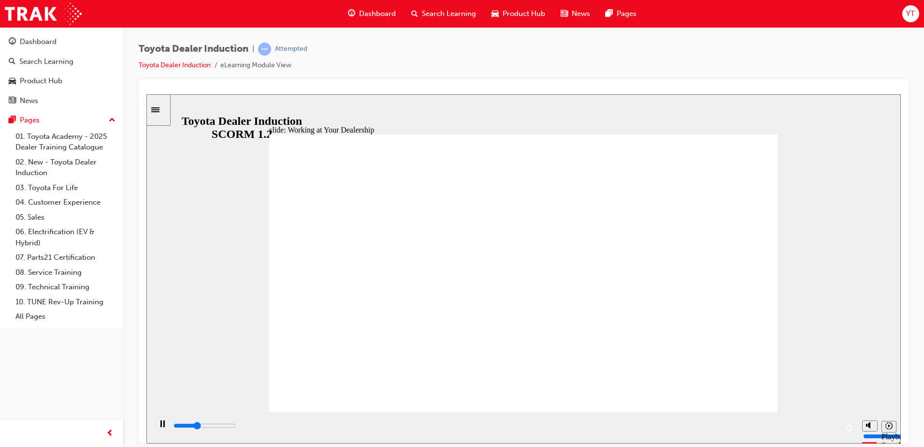
drag, startPoint x: 743, startPoint y: 376, endPoint x: 742, endPoint y: 384, distance: 8.2
click at [236, 427] on input "slide progress" at bounding box center [205, 425] width 62 height 8
click at [832, 425] on div "playback controls" at bounding box center [506, 425] width 666 height 11
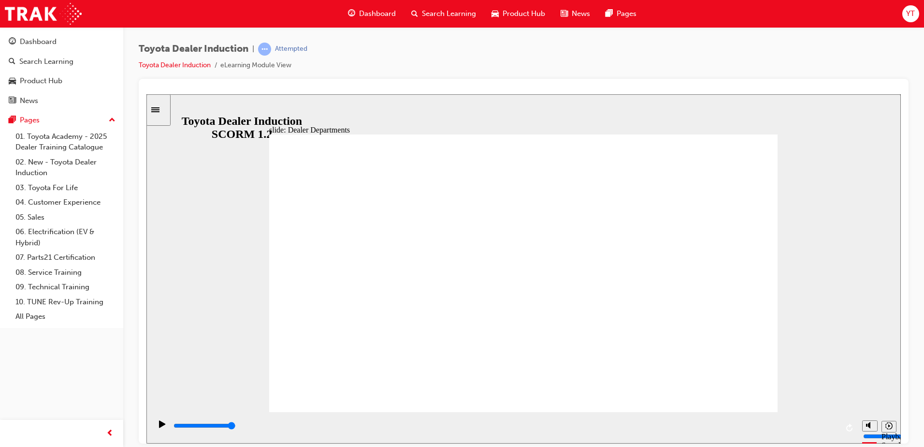
click at [828, 429] on div "playback controls" at bounding box center [506, 425] width 666 height 11
click at [236, 427] on input "slide progress" at bounding box center [205, 425] width 62 height 8
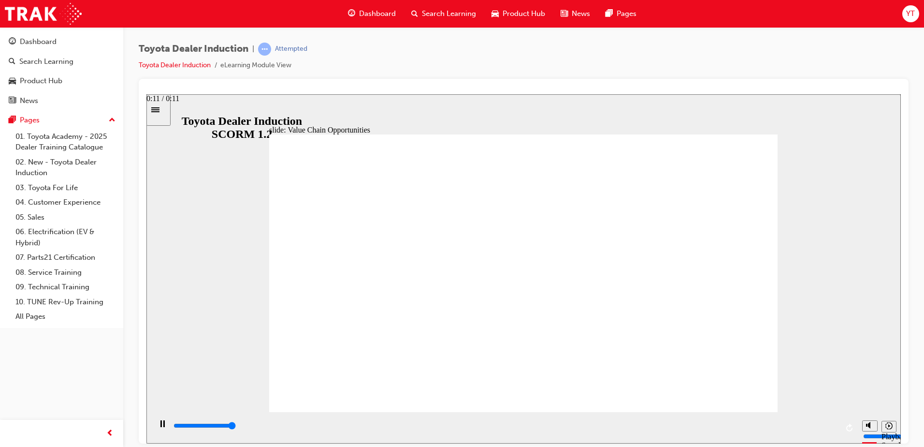
type input "11300"
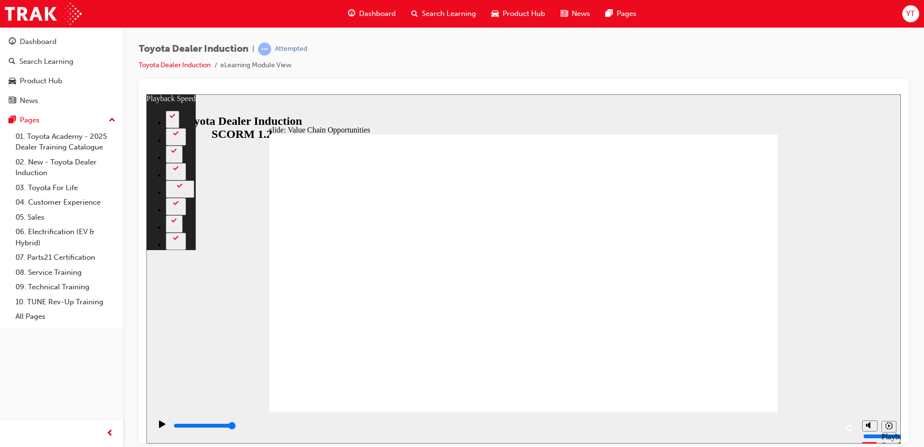
type input "64"
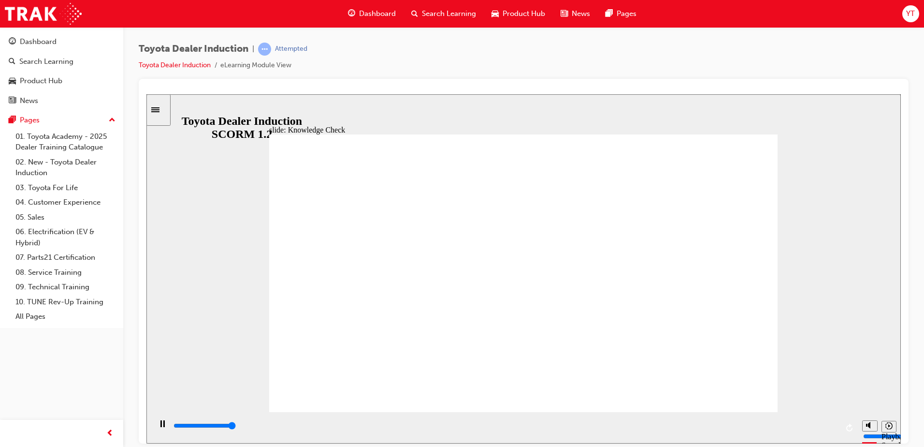
type input "5000"
radio input "true"
type input "4000"
radio input "true"
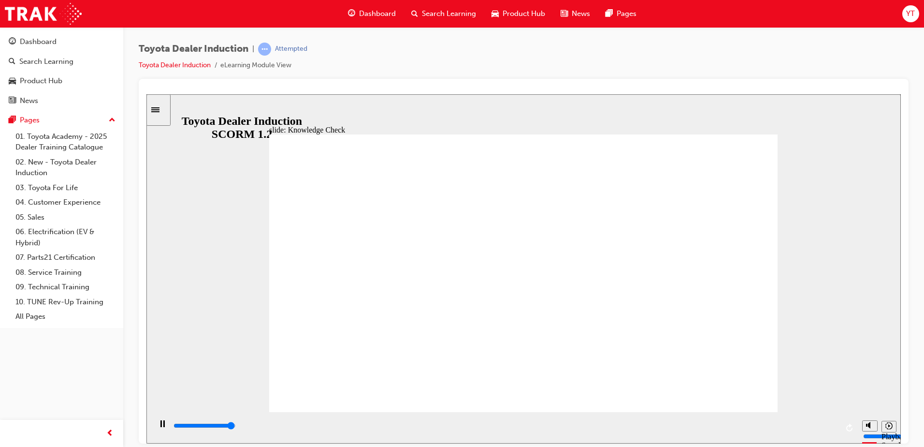
click at [236, 427] on input "slide progress" at bounding box center [205, 425] width 62 height 8
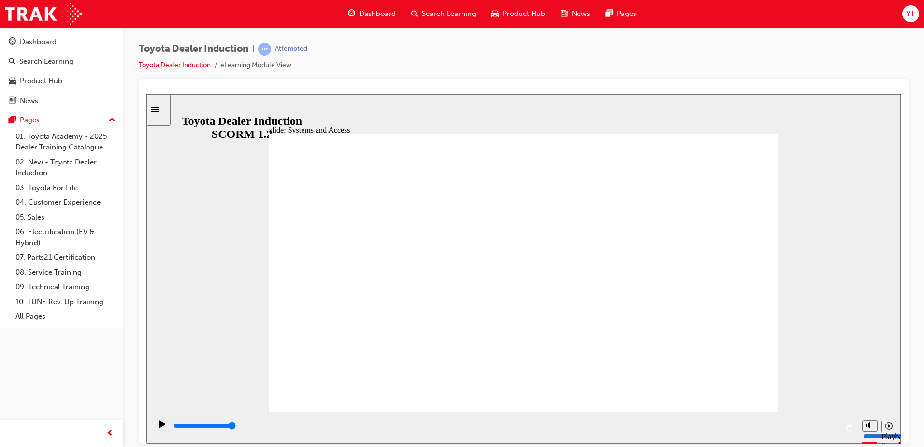
click at [816, 425] on div "playback controls" at bounding box center [506, 425] width 666 height 11
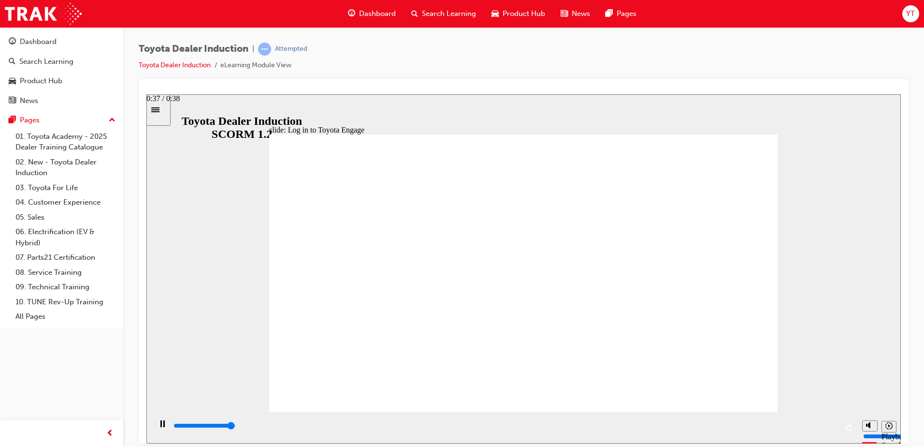
click at [829, 424] on div "playback controls" at bounding box center [506, 425] width 666 height 11
click at [820, 423] on div "playback controls" at bounding box center [506, 425] width 666 height 11
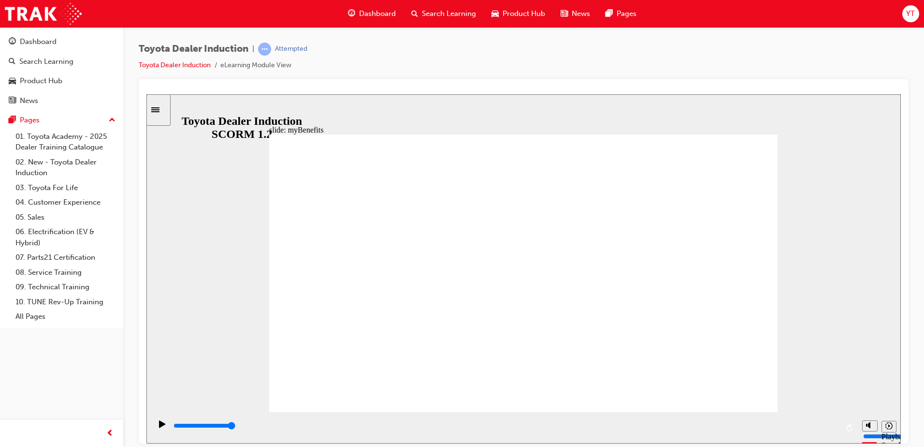
click at [830, 425] on div "playback controls" at bounding box center [506, 425] width 666 height 11
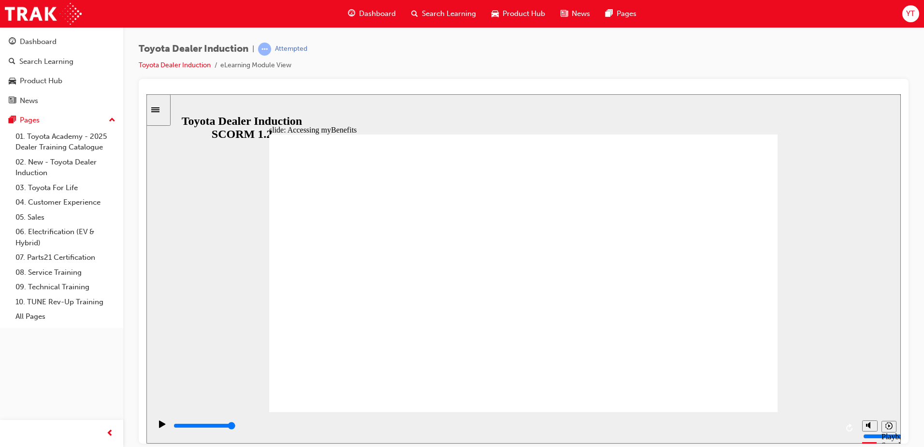
drag, startPoint x: 735, startPoint y: 377, endPoint x: 730, endPoint y: 384, distance: 8.7
type input "5000"
type input "t"
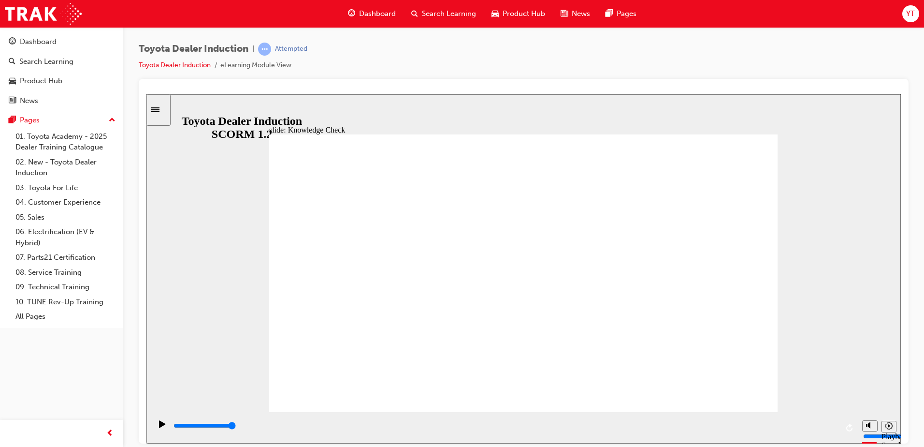
type input "t"
type input "to"
type input "toy"
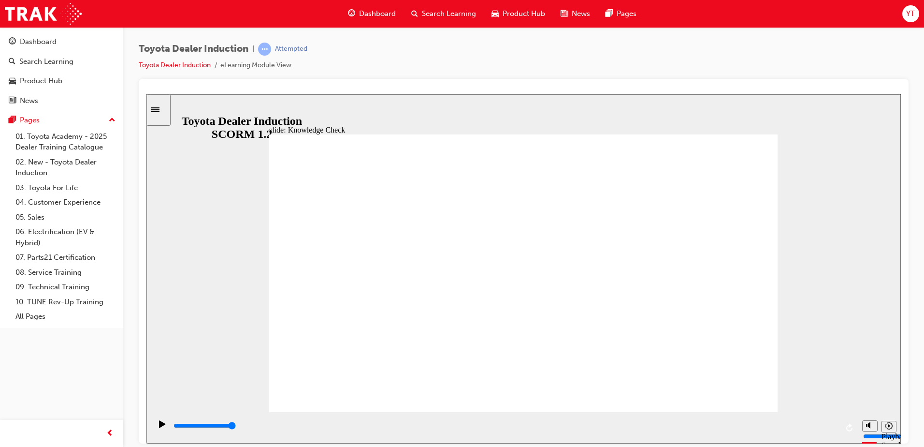
type input "toyo"
type input "toyot"
type input "toyota"
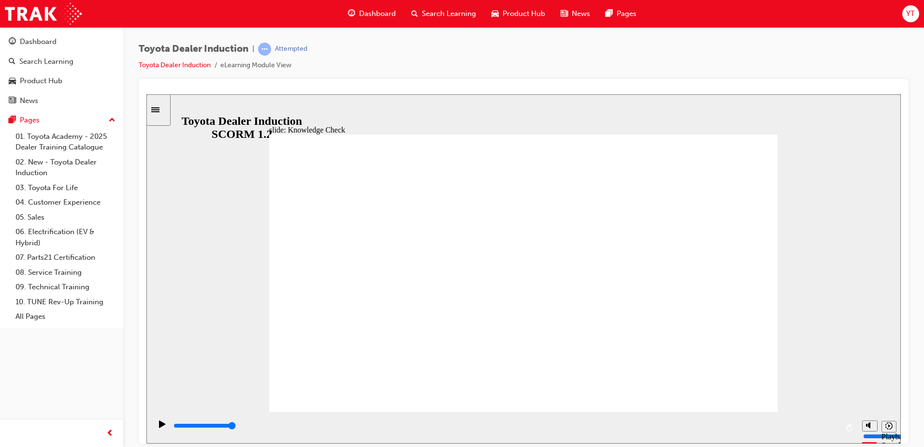
type input "toyota"
type input "toyota e"
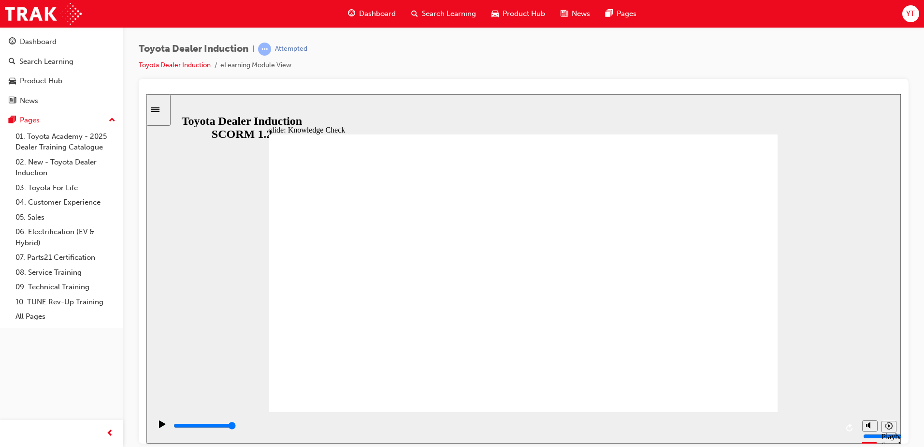
type input "toyota en"
type input "toyota eng"
type input "toyota enga"
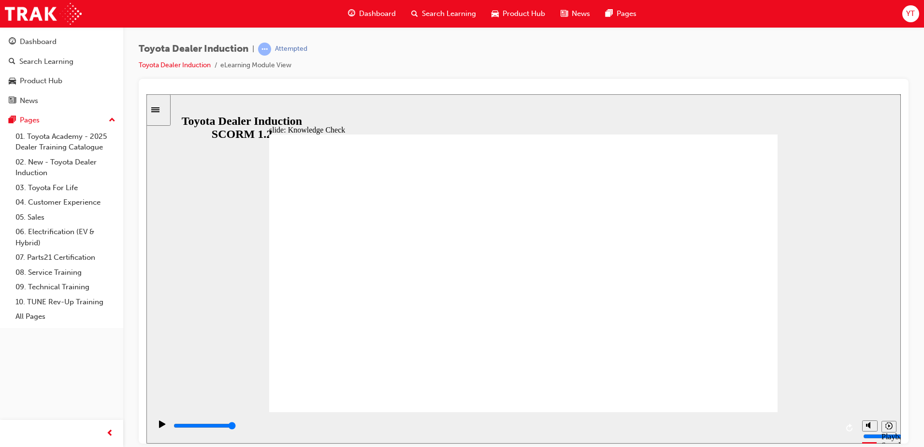
type input "toyota enga"
type input "toyota engag"
type input "toyota engage"
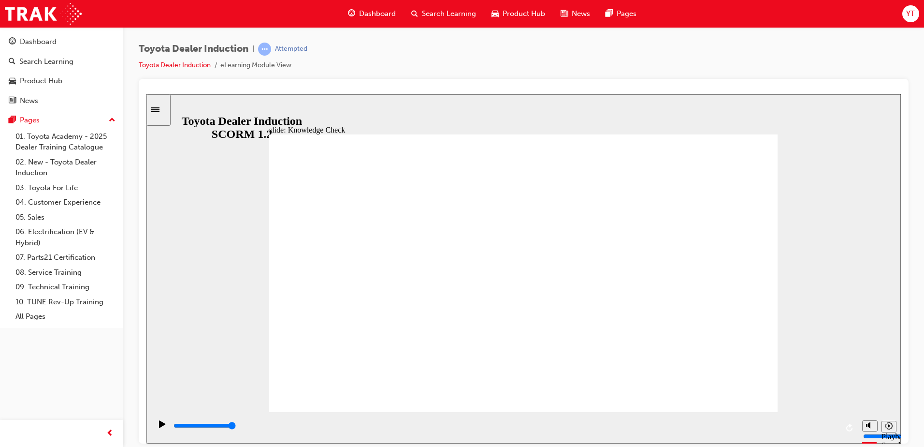
type input "toyota engage"
type input "toyota engage a"
type input "toyota engage ap"
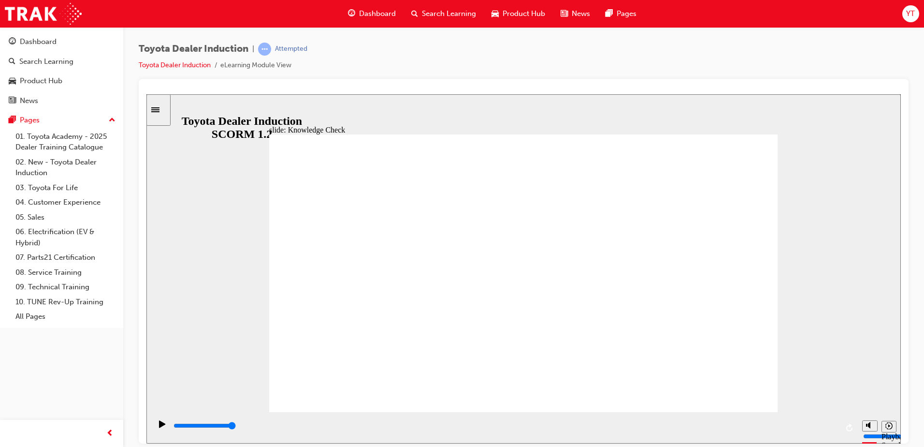
type input "toyota engage ap"
type input "toyota engage app"
type input "toyota engage ap"
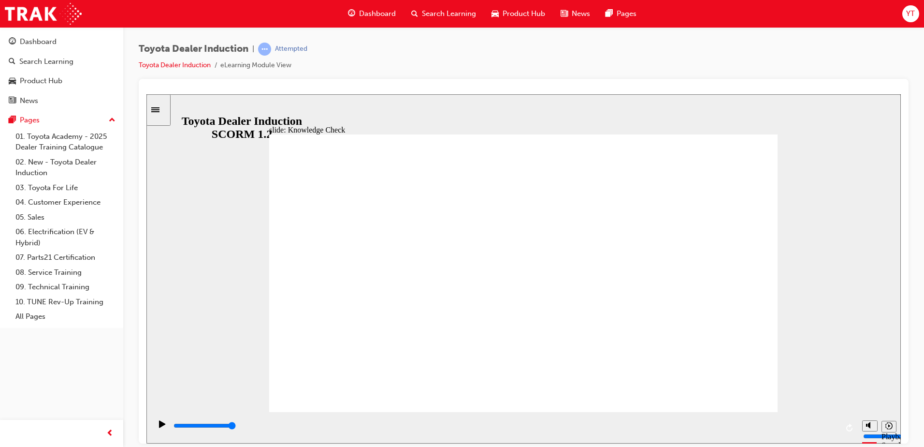
type input "toyota engage a"
type input "toyota engage"
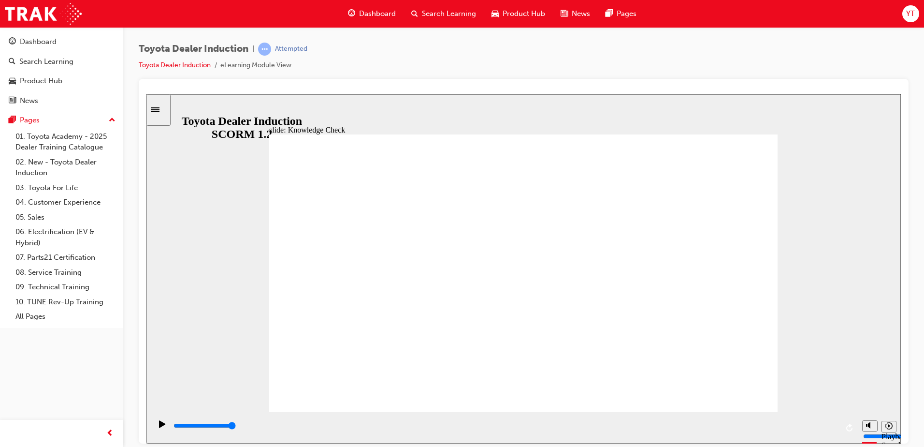
type input "toyota engage"
drag, startPoint x: 736, startPoint y: 394, endPoint x: 733, endPoint y: 381, distance: 12.4
click at [830, 423] on div "playback controls" at bounding box center [506, 425] width 666 height 11
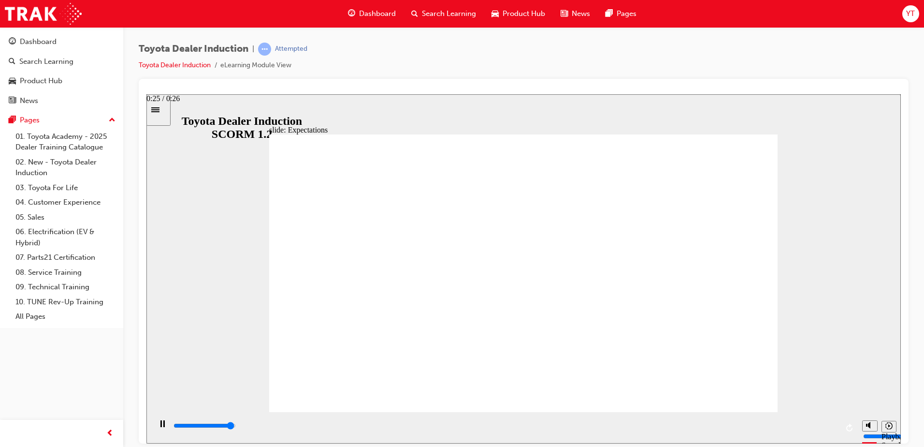
click at [824, 425] on div "playback controls" at bounding box center [506, 425] width 666 height 11
drag, startPoint x: 313, startPoint y: 306, endPoint x: 314, endPoint y: 293, distance: 13.1
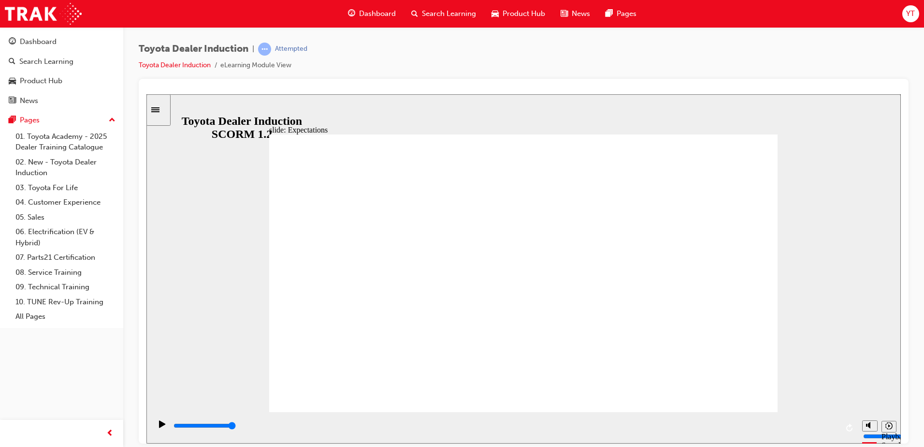
drag, startPoint x: 368, startPoint y: 219, endPoint x: 287, endPoint y: 234, distance: 83.0
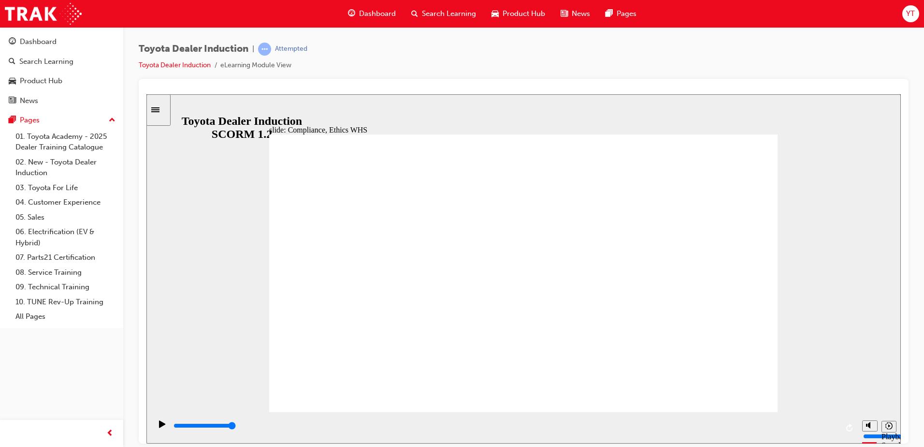
type input "8400"
checkbox input "true"
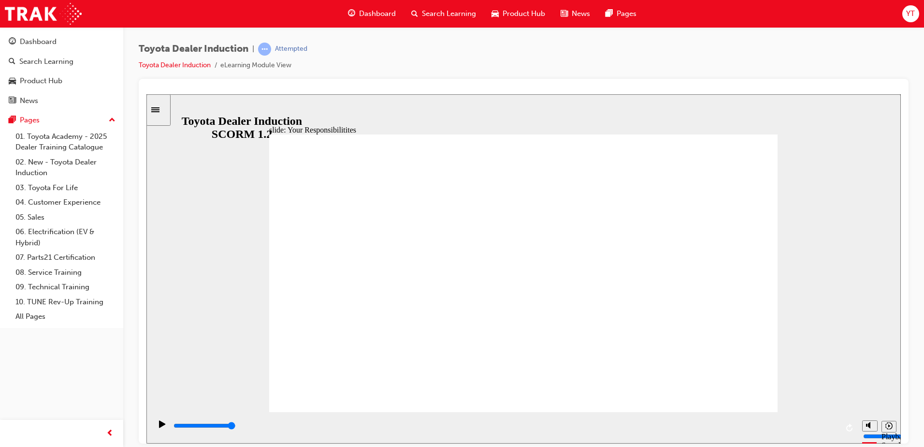
checkbox input "true"
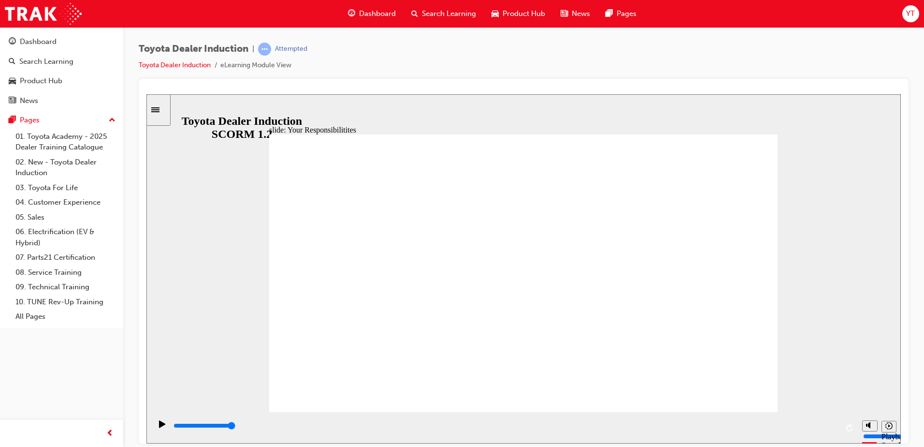
click at [833, 425] on div "playback controls" at bounding box center [506, 425] width 666 height 11
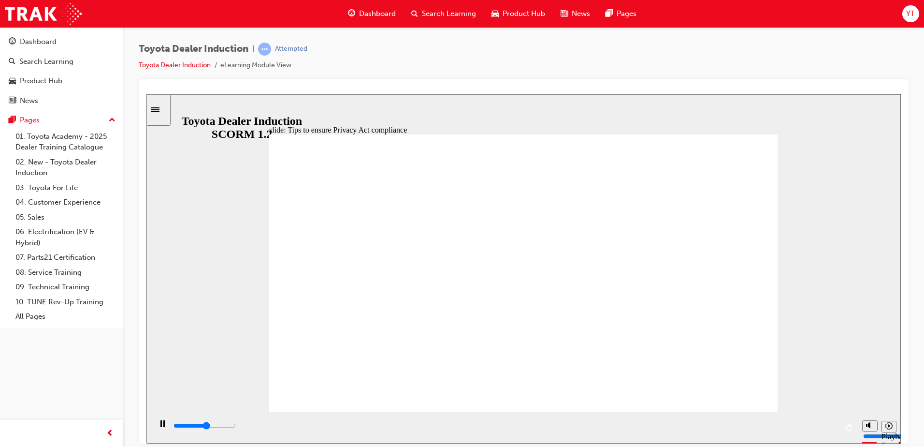
drag, startPoint x: 461, startPoint y: 323, endPoint x: 461, endPoint y: 318, distance: 5.8
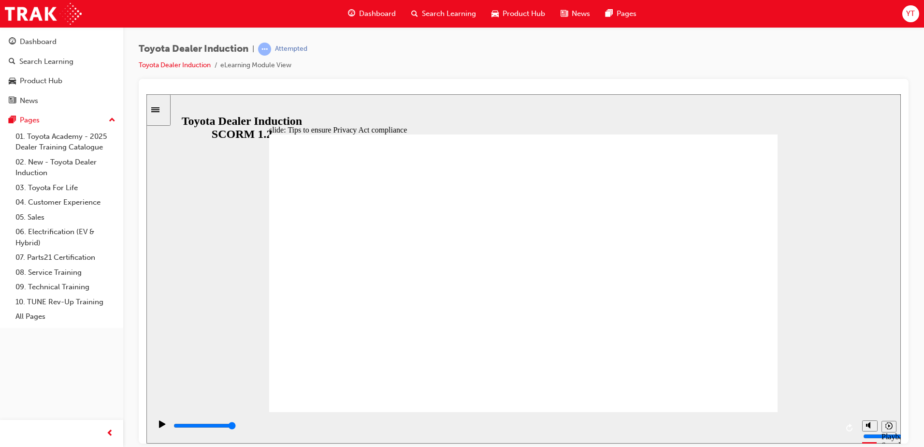
click at [828, 424] on div "playback controls" at bounding box center [506, 425] width 666 height 11
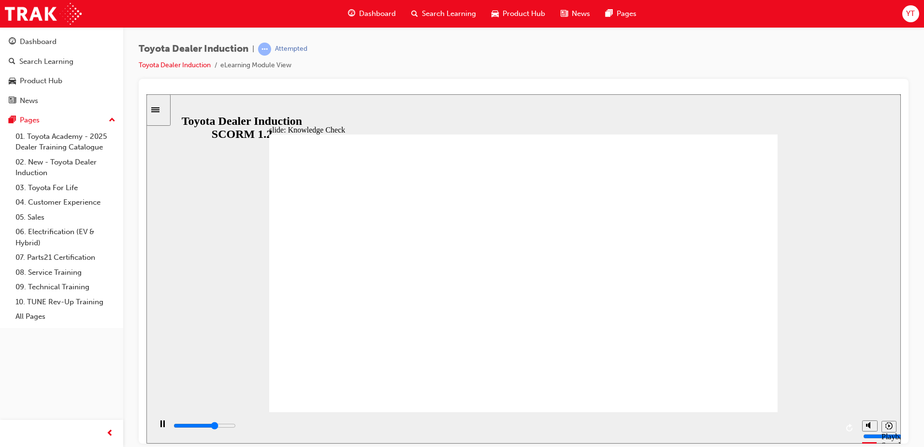
type input "3400"
checkbox input "true"
type input "5000"
checkbox input "true"
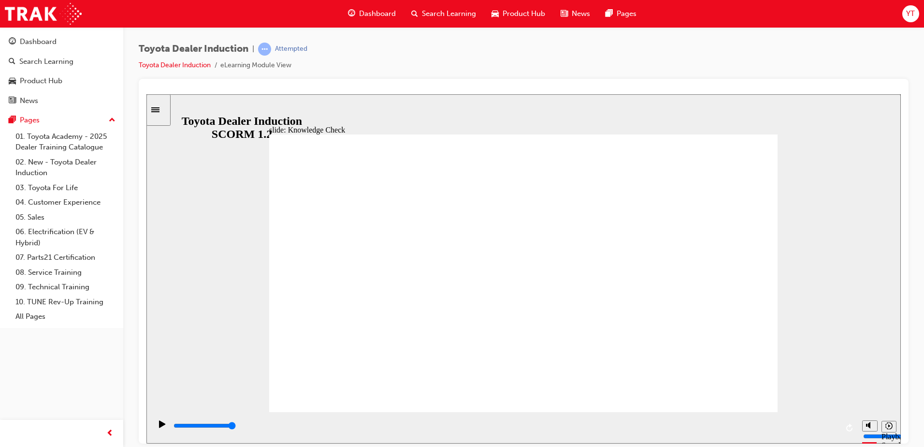
checkbox input "true"
type input "1700"
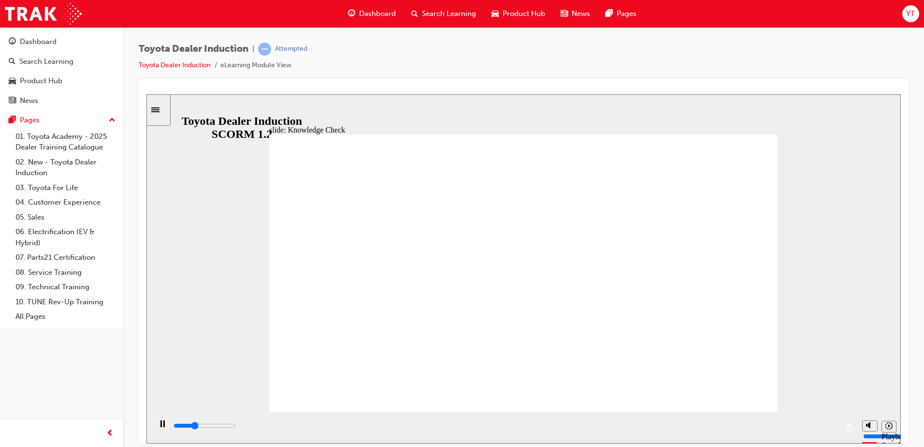
radio input "true"
type input "3200"
checkbox input "true"
type input "3800"
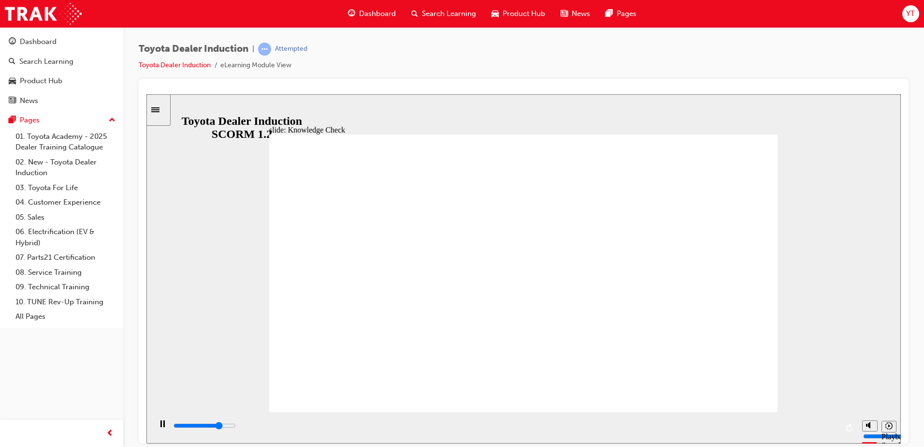
checkbox input "true"
type input "4300"
checkbox input "true"
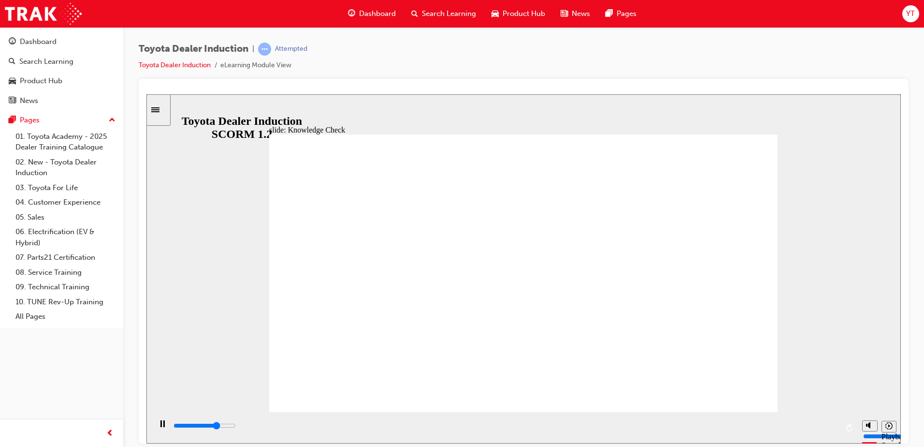
type input "3700"
checkbox input "true"
type input "4500"
checkbox input "true"
type input "5000"
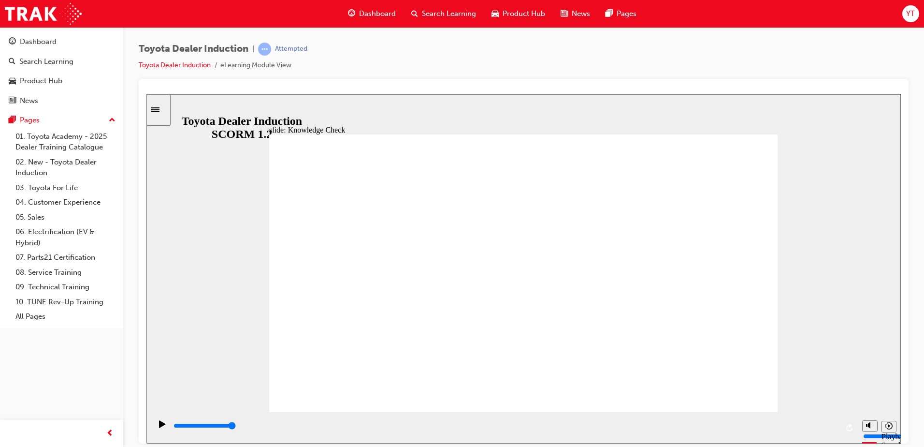
checkbox input "true"
click at [828, 430] on div "playback controls" at bounding box center [506, 425] width 666 height 11
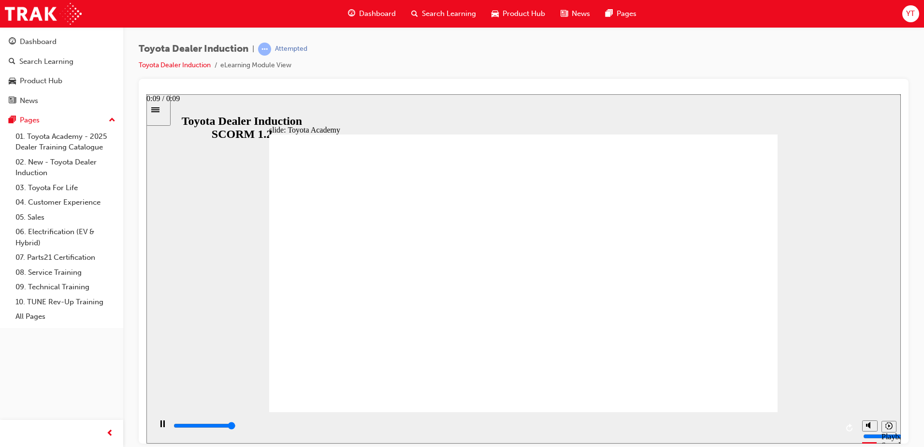
click at [236, 426] on input "slide progress" at bounding box center [205, 425] width 62 height 8
type input "9900"
click at [903, 12] on div "YT" at bounding box center [911, 13] width 17 height 17
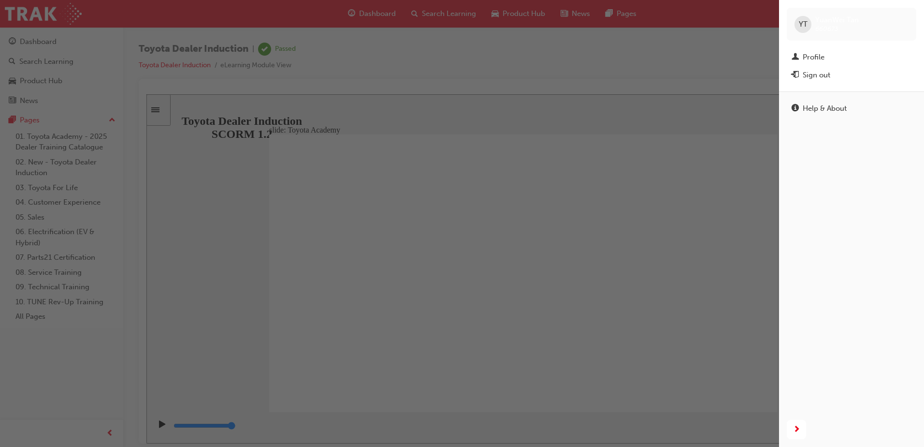
drag, startPoint x: 823, startPoint y: 78, endPoint x: 822, endPoint y: 72, distance: 5.9
click at [823, 76] on div "Sign out" at bounding box center [817, 75] width 28 height 11
